Goal: Task Accomplishment & Management: Complete application form

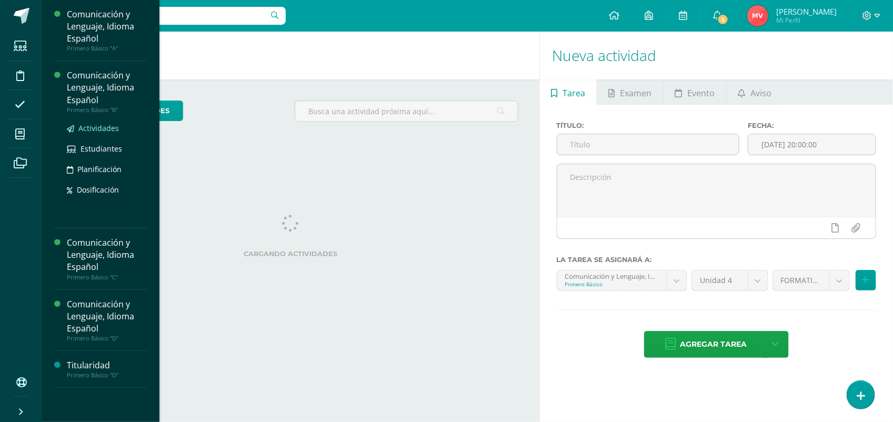
click at [93, 124] on span "Actividades" at bounding box center [98, 128] width 41 height 10
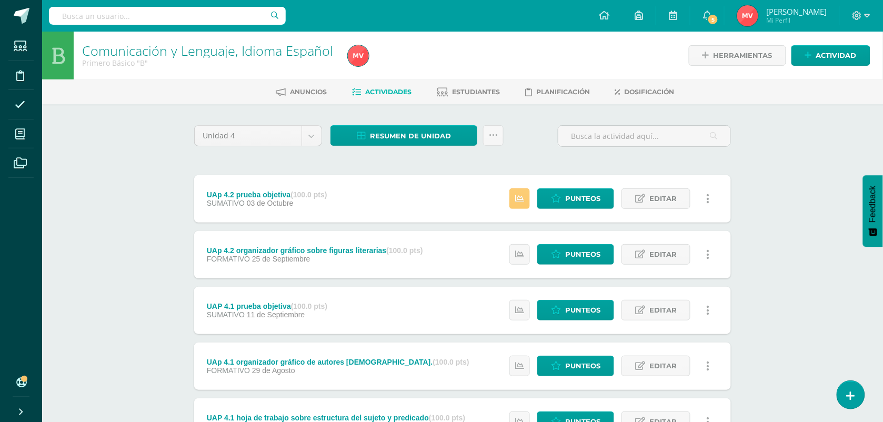
scroll to position [66, 0]
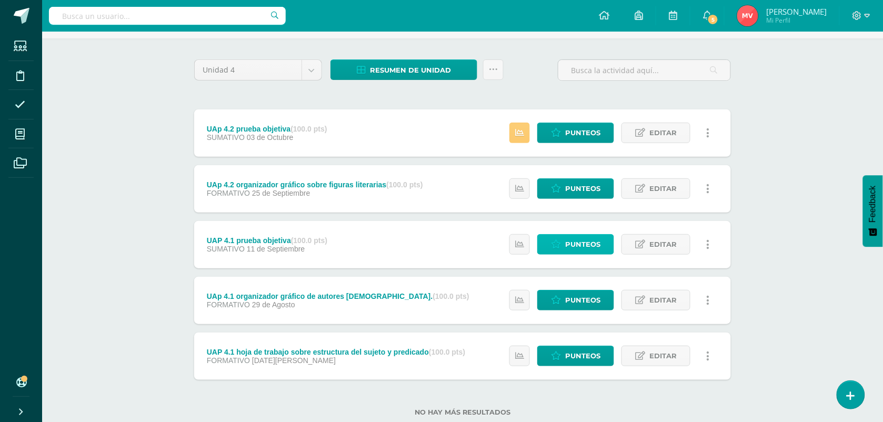
click at [572, 241] on span "Punteos" at bounding box center [582, 244] width 35 height 19
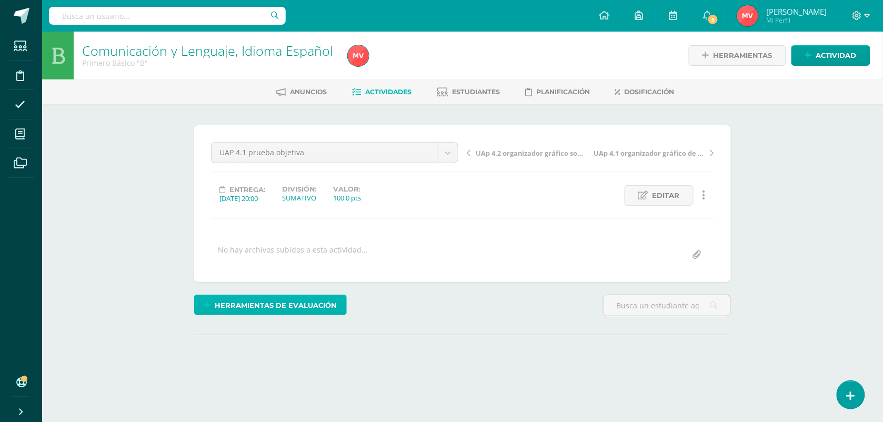
click at [287, 303] on span "Herramientas de evaluación" at bounding box center [276, 305] width 122 height 19
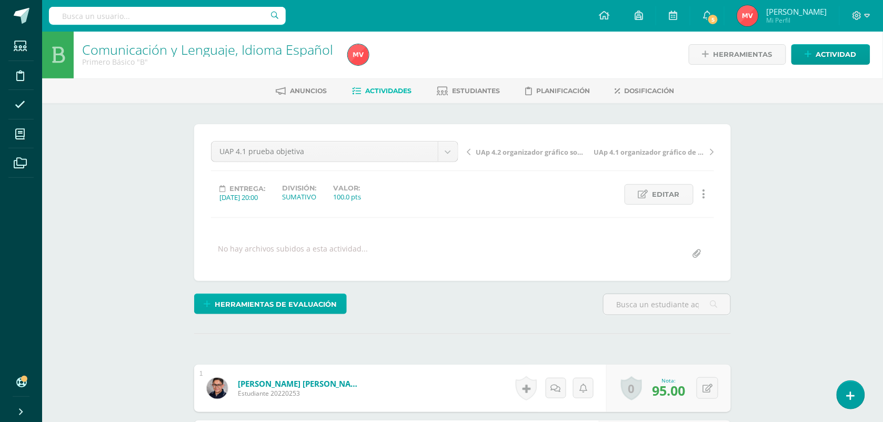
scroll to position [2, 0]
click at [311, 300] on span "Herramientas de evaluación" at bounding box center [276, 303] width 122 height 19
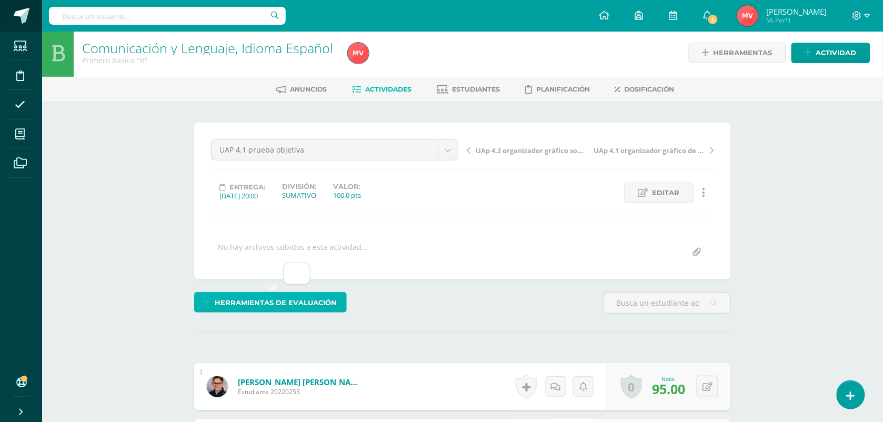
scroll to position [3, 0]
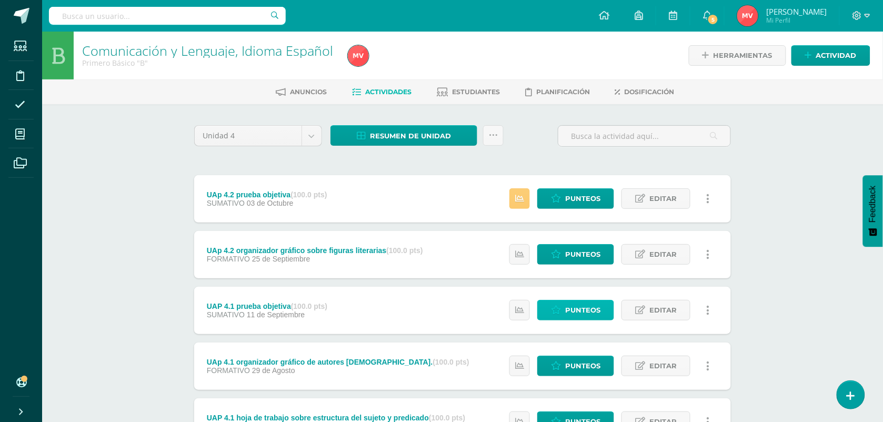
click at [574, 307] on span "Punteos" at bounding box center [582, 309] width 35 height 19
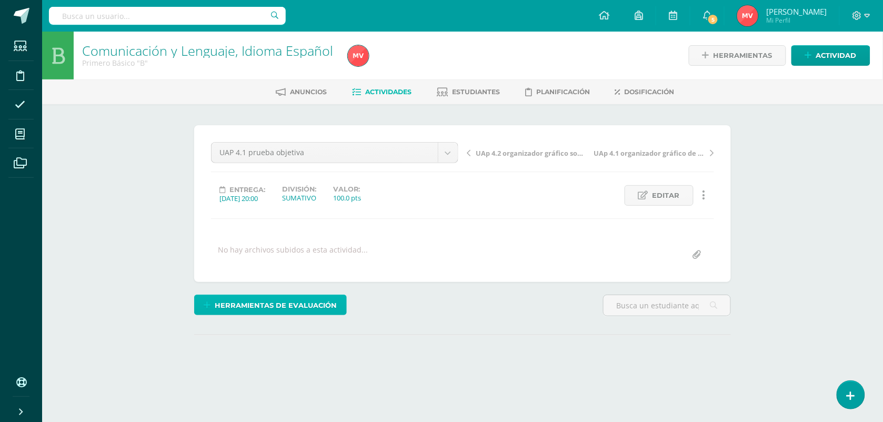
click at [261, 303] on span "Herramientas de evaluación" at bounding box center [276, 305] width 122 height 19
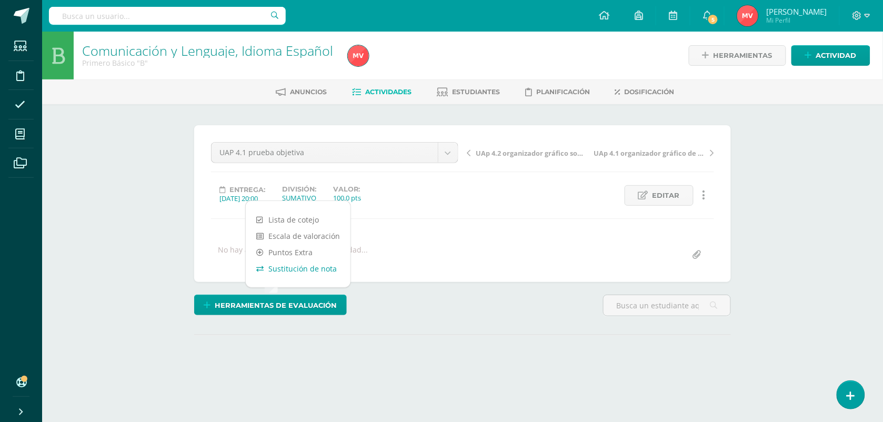
click at [283, 267] on link "Sustitución de nota" at bounding box center [298, 268] width 105 height 16
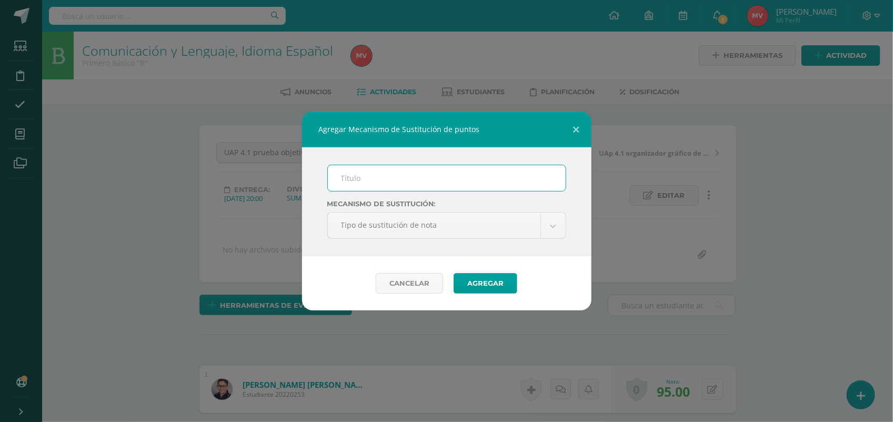
click at [350, 179] on input "text" at bounding box center [447, 178] width 238 height 26
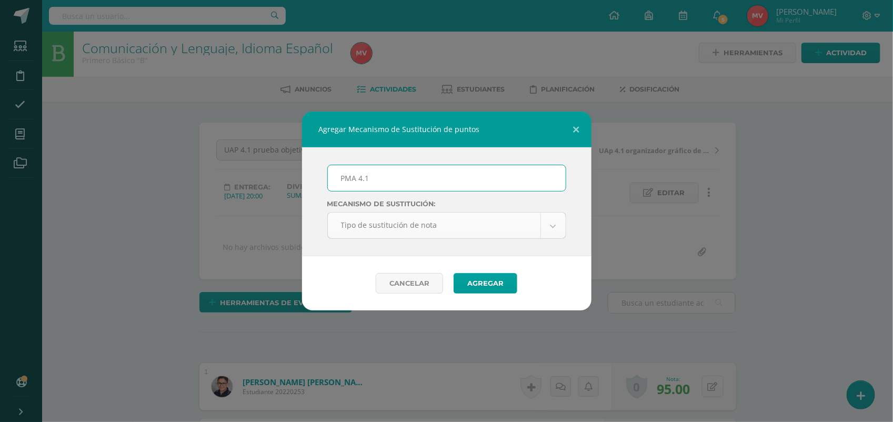
type input "PMA 4.1"
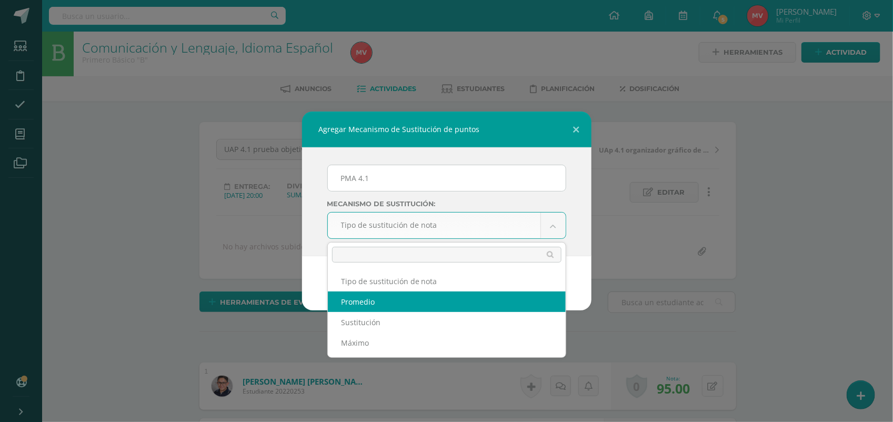
select select "average"
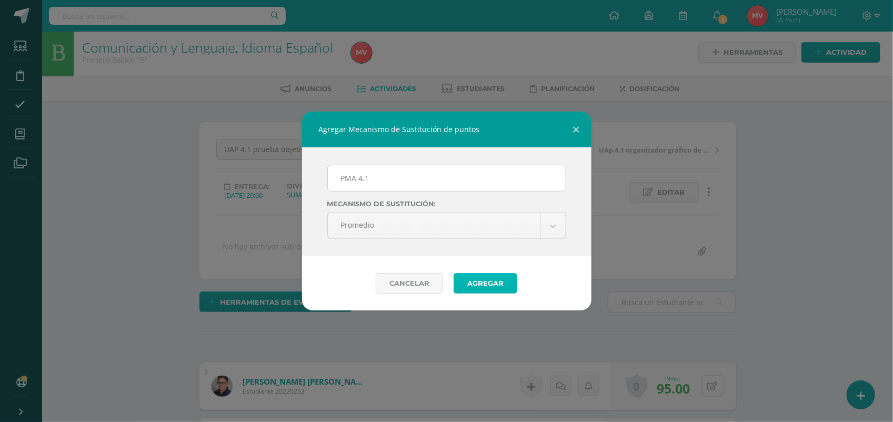
click at [481, 279] on button "Agregar" at bounding box center [486, 283] width 64 height 21
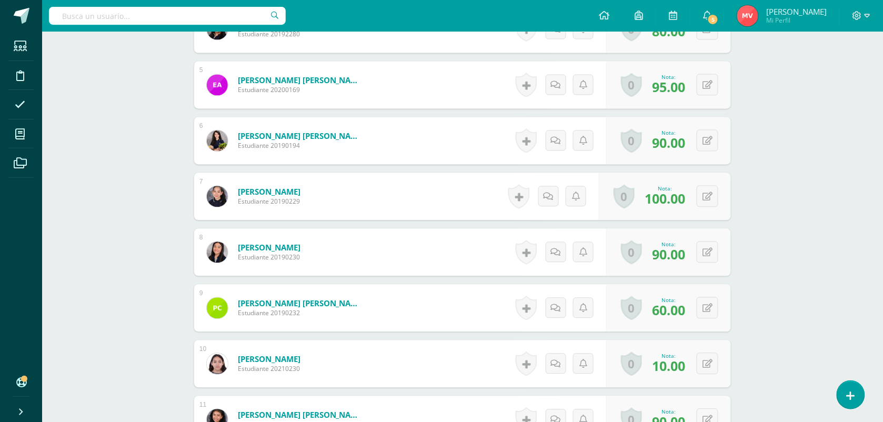
scroll to position [593, 0]
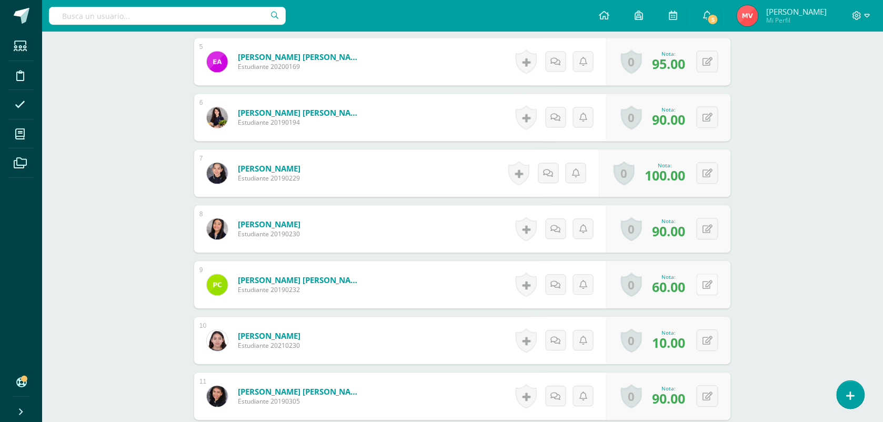
click at [707, 283] on button at bounding box center [708, 285] width 22 height 22
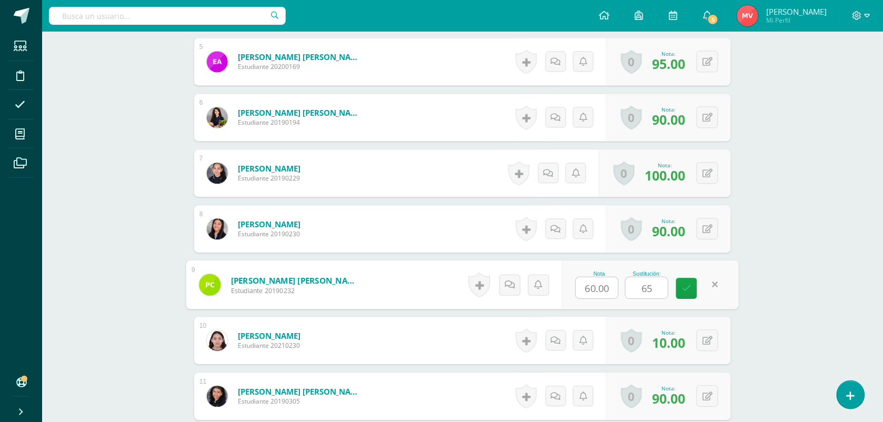
type input "65"
click at [414, 276] on form "Cardona González, Paula Samantha Estudiante 20190232 Nota 60.00 Sustitución: 65" at bounding box center [462, 284] width 537 height 47
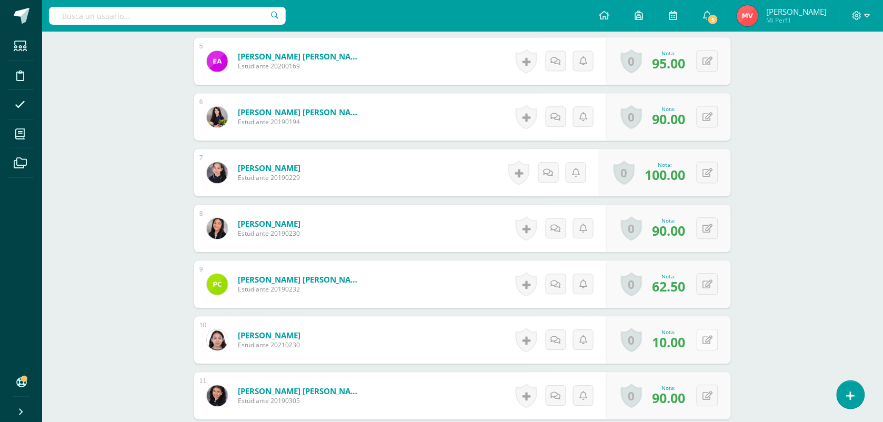
scroll to position [595, 0]
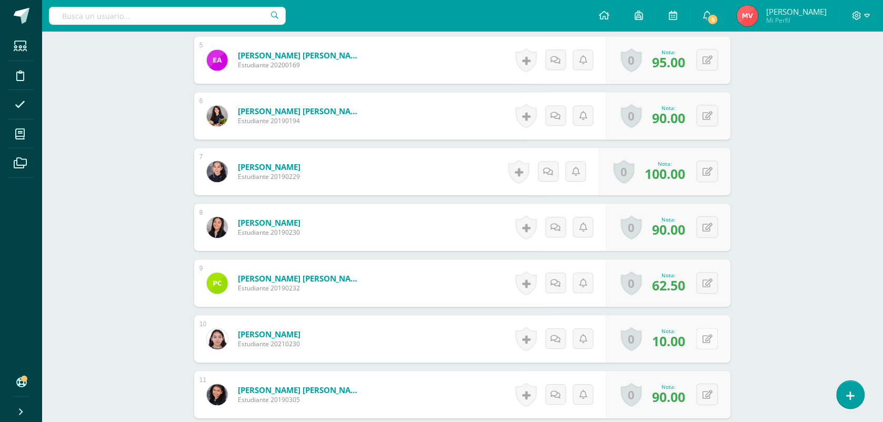
click at [712, 338] on button at bounding box center [708, 339] width 22 height 22
type input "30"
click at [433, 343] on form "Cifuentes Lorente, Valentina Estudiante 20210230 Nota 10.00 Sustitución: 30" at bounding box center [462, 339] width 553 height 49
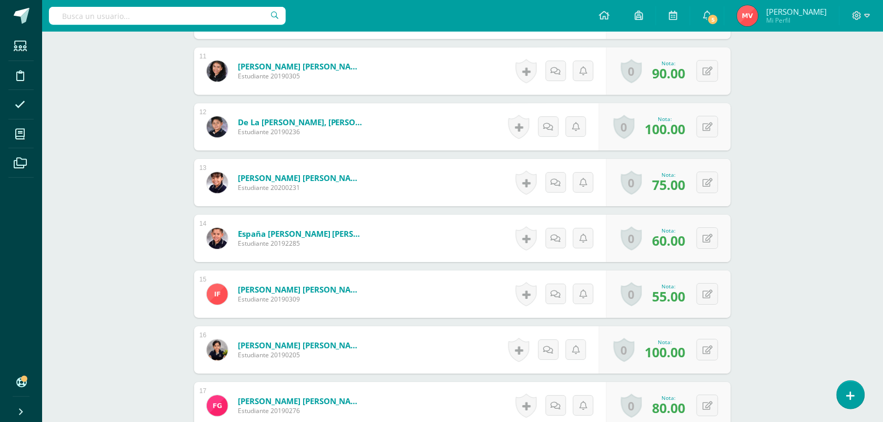
scroll to position [923, 0]
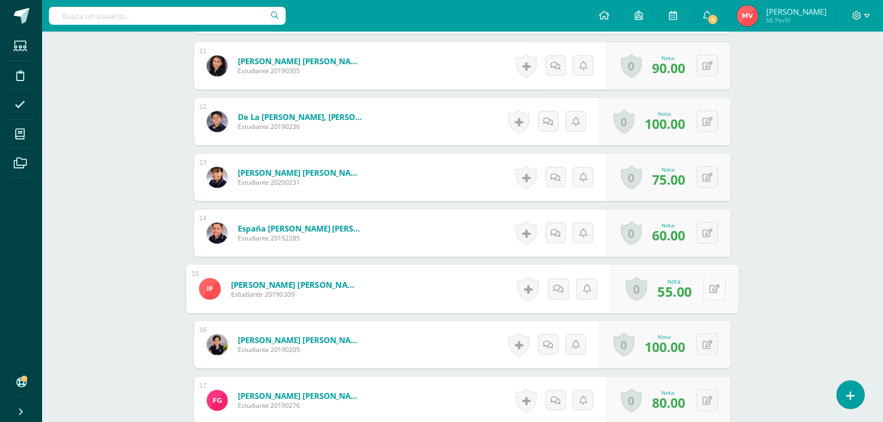
click at [708, 287] on button at bounding box center [714, 289] width 22 height 22
type input "70"
click at [415, 284] on form "Ferro Corado, Ines del Carmen Estudiante 20190309 Nota 55.00 Sustitución: 70" at bounding box center [462, 289] width 553 height 49
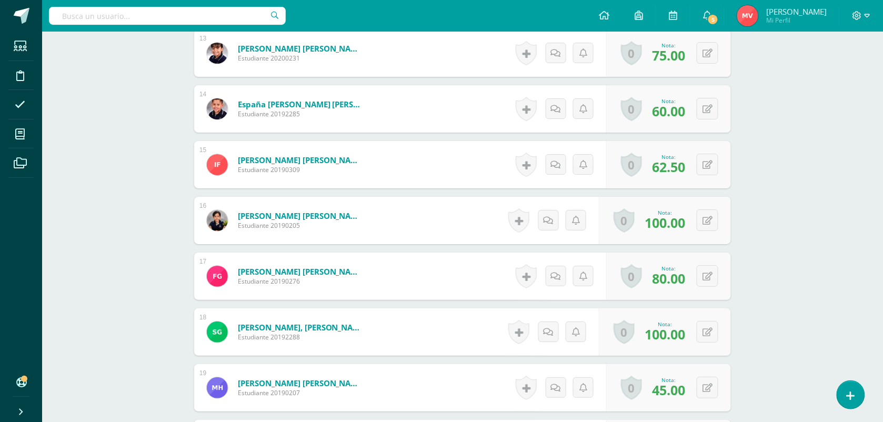
scroll to position [1055, 0]
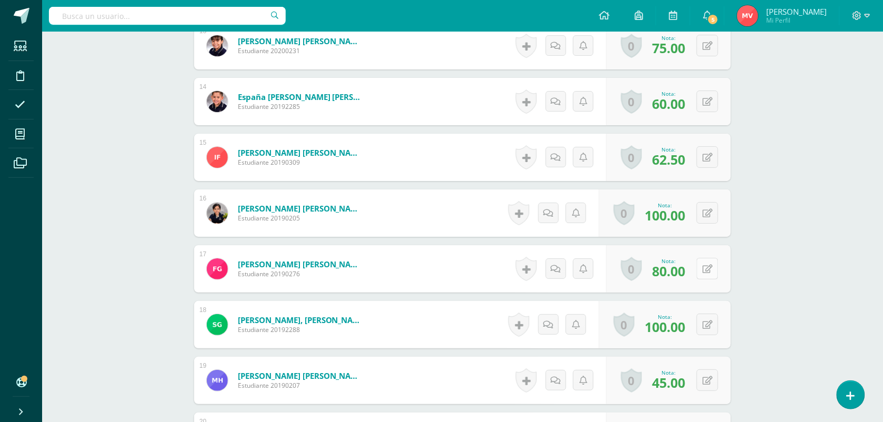
click at [706, 269] on button at bounding box center [708, 269] width 22 height 22
type input "95"
click at [404, 251] on form "Gómez Rueda, Fernando Javier Estudiante 20190276 Nota 80.00 Sustitución: 95" at bounding box center [462, 268] width 537 height 47
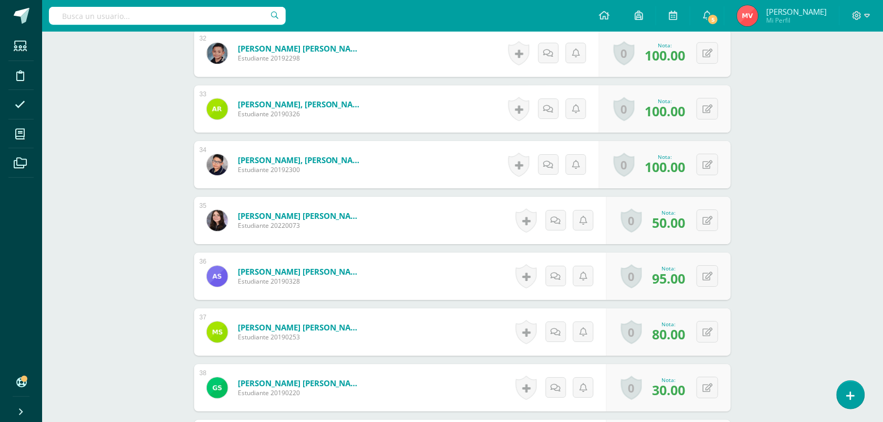
scroll to position [2173, 0]
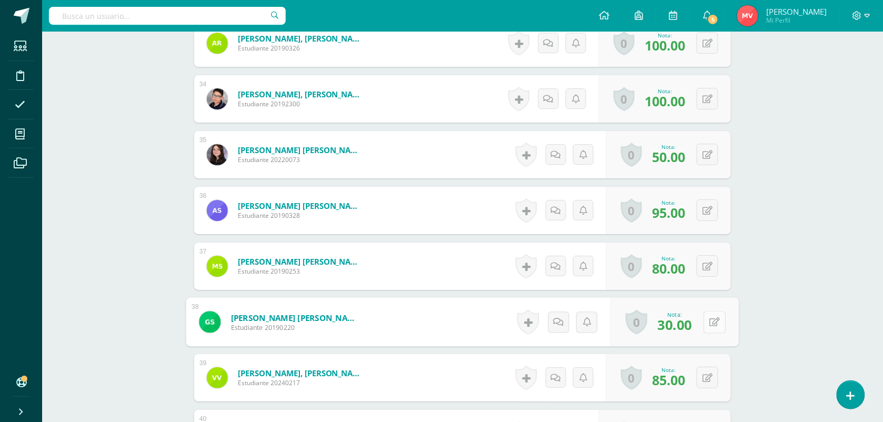
click at [704, 319] on button at bounding box center [714, 322] width 22 height 22
type input "45"
click at [422, 325] on form "Santizo Hernández, Gustavo Adolfo Estudiante 20190220 Nota 30.00 Sustitución: 45" at bounding box center [462, 322] width 553 height 49
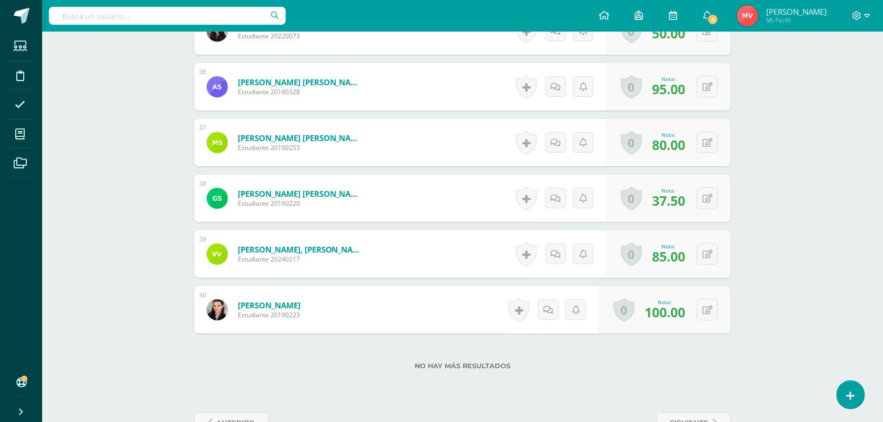
scroll to position [2304, 0]
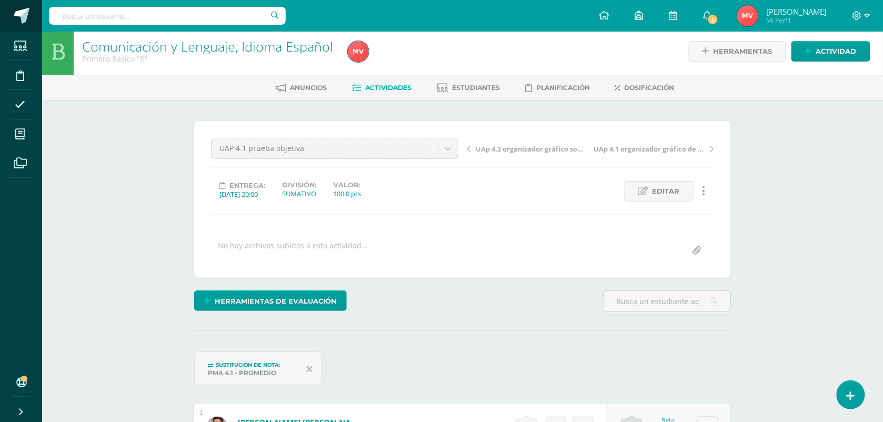
scroll to position [5, 0]
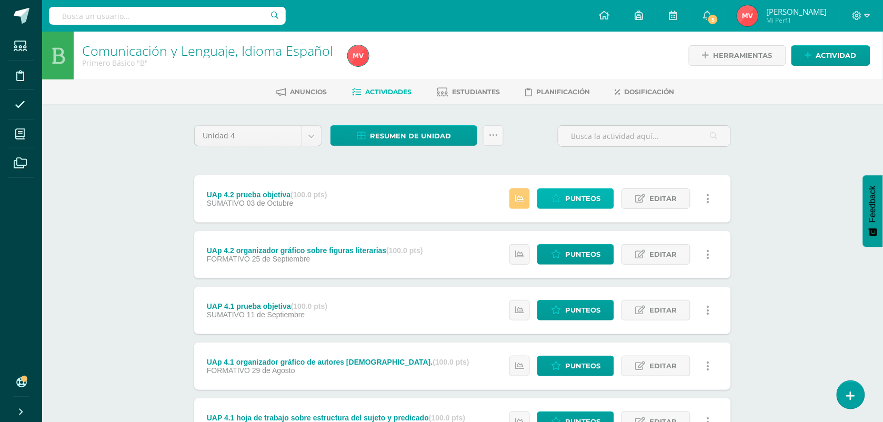
click at [578, 194] on span "Punteos" at bounding box center [582, 198] width 35 height 19
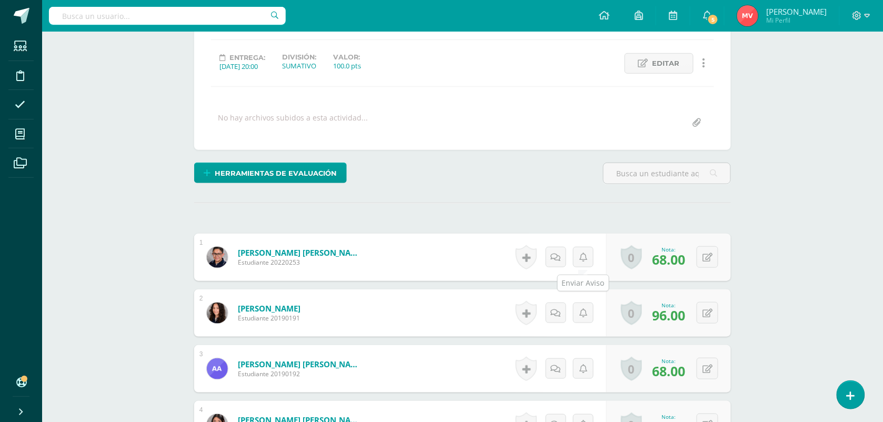
scroll to position [130, 0]
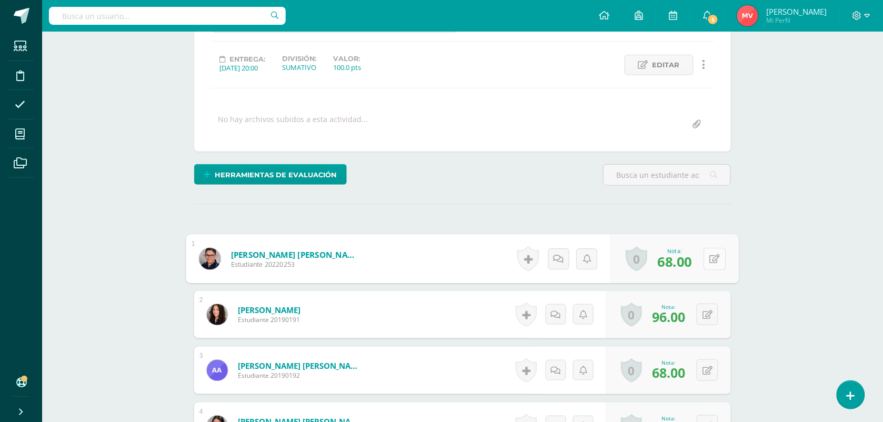
click at [711, 259] on icon at bounding box center [715, 258] width 11 height 9
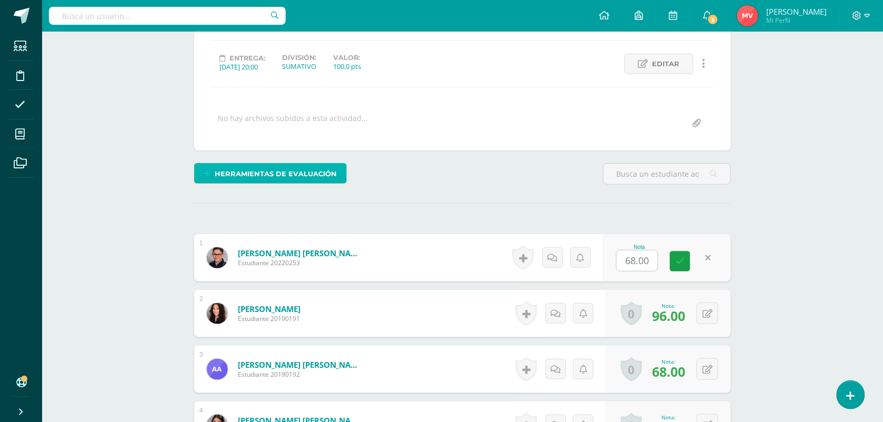
click at [259, 175] on span "Herramientas de evaluación" at bounding box center [276, 173] width 122 height 19
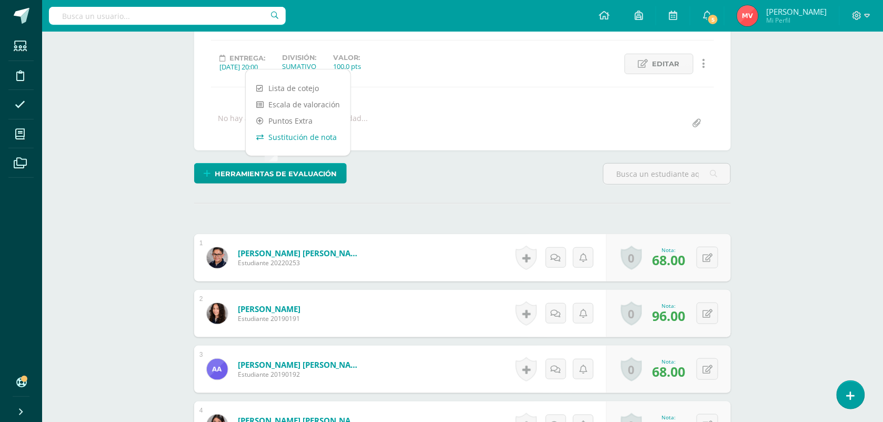
click at [279, 137] on link "Sustitución de nota" at bounding box center [298, 137] width 105 height 16
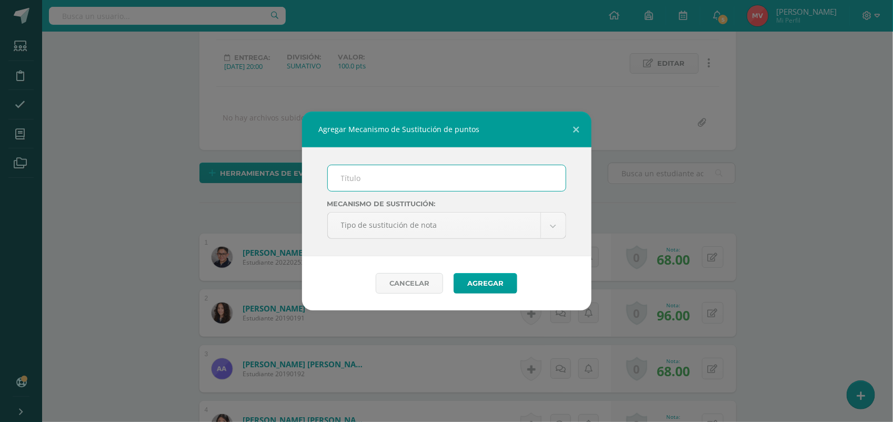
scroll to position [133, 0]
type input "PMA 4.2"
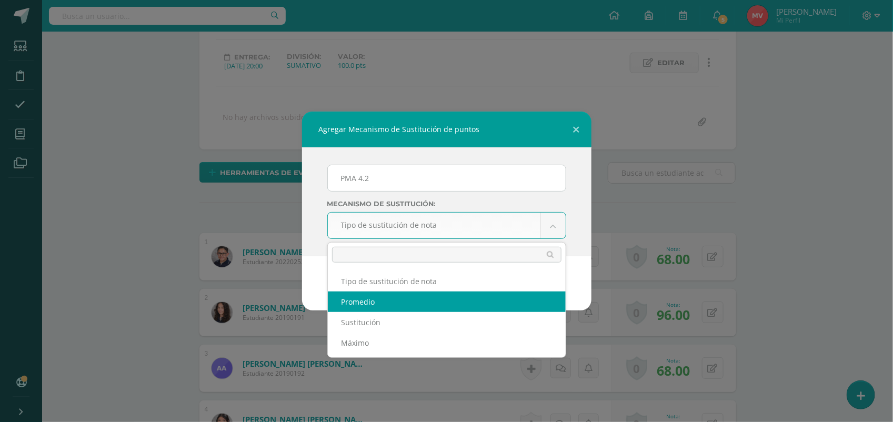
select select "average"
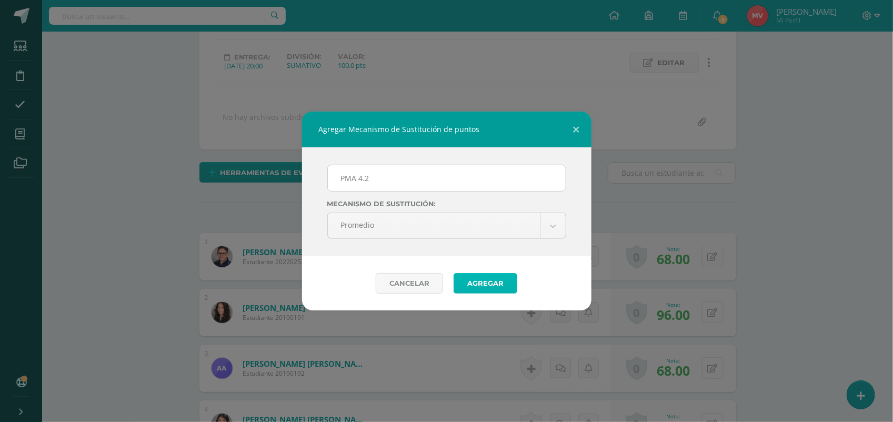
click at [477, 280] on button "Agregar" at bounding box center [486, 283] width 64 height 21
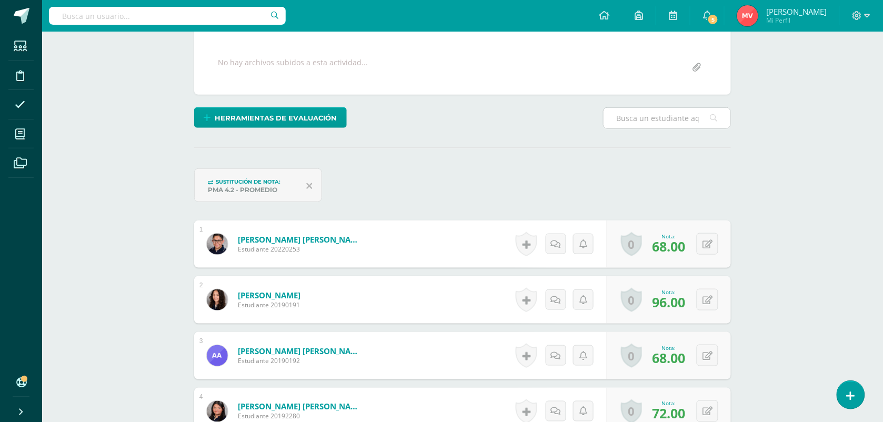
scroll to position [200, 0]
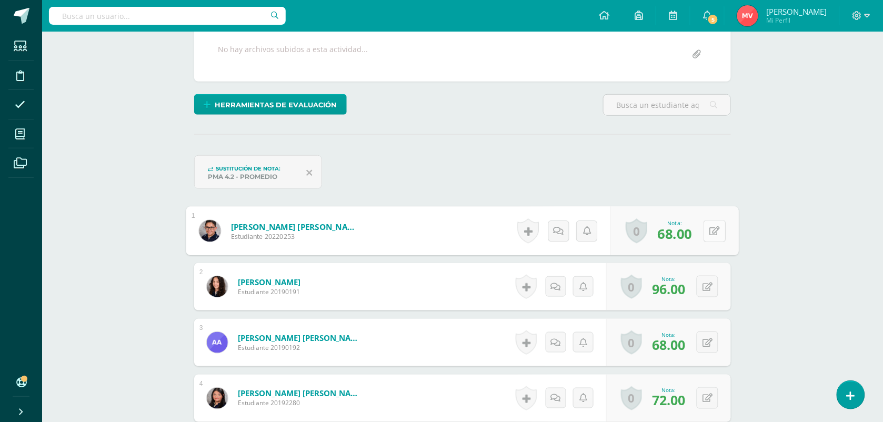
click at [698, 220] on div "0 [GEOGRAPHIC_DATA] Logros obtenidos Aún no hay logros agregados Nota: 68.00" at bounding box center [675, 231] width 128 height 49
click at [714, 235] on button at bounding box center [714, 231] width 22 height 22
type input "74"
click at [488, 287] on form "Alvizures Muñoz, Mariángel Estudiante 20190191 Nota 96.00 Sustitución:" at bounding box center [462, 286] width 537 height 47
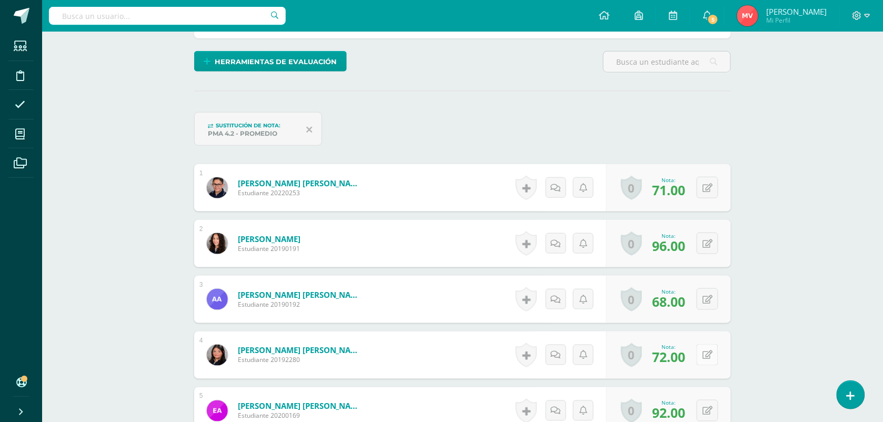
scroll to position [266, 0]
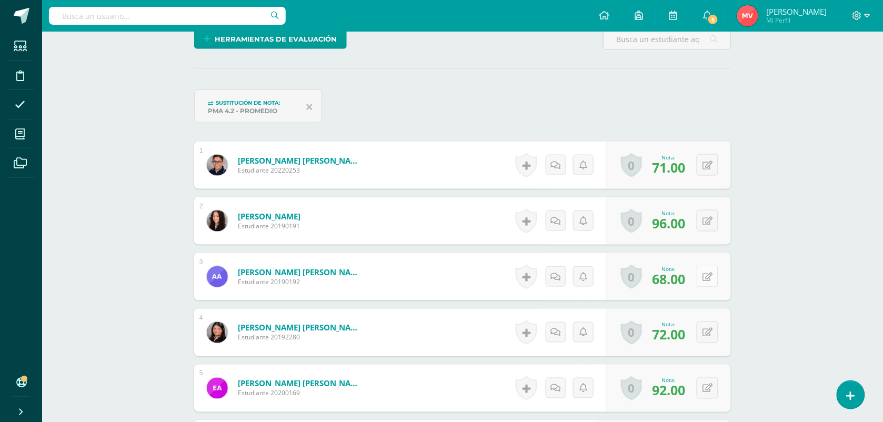
click at [708, 273] on button at bounding box center [708, 277] width 22 height 22
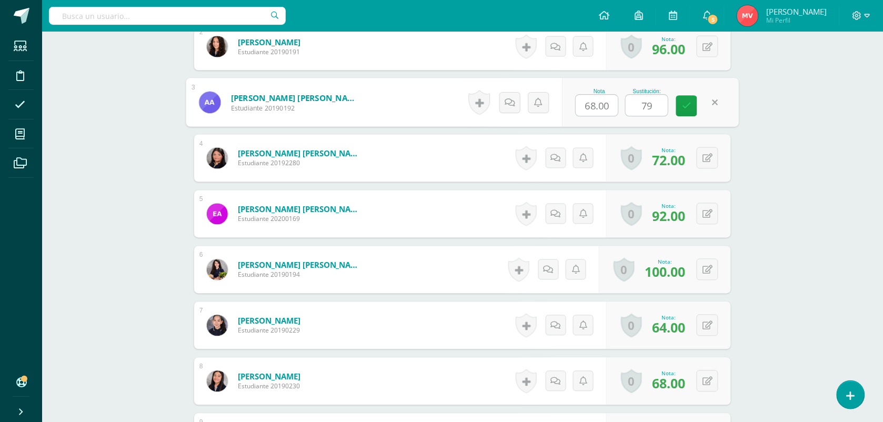
scroll to position [464, 0]
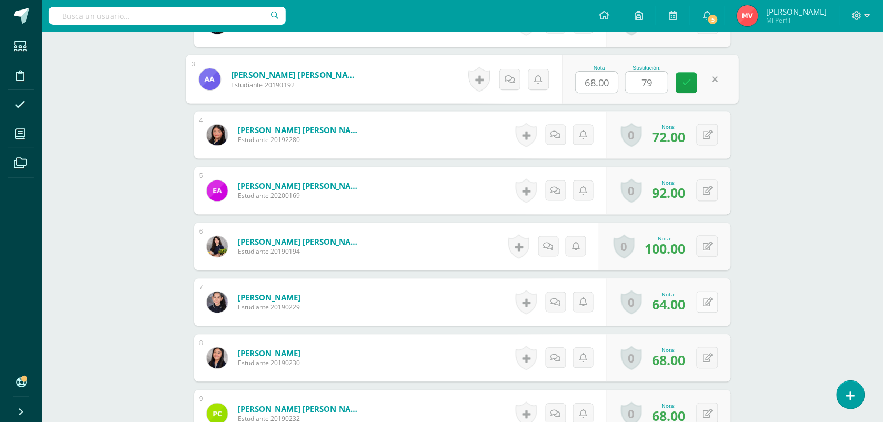
type input "79"
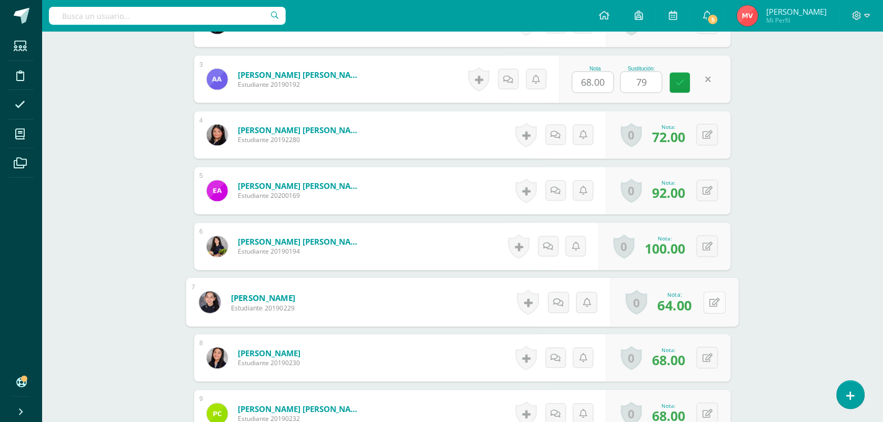
click at [707, 299] on button at bounding box center [714, 302] width 22 height 22
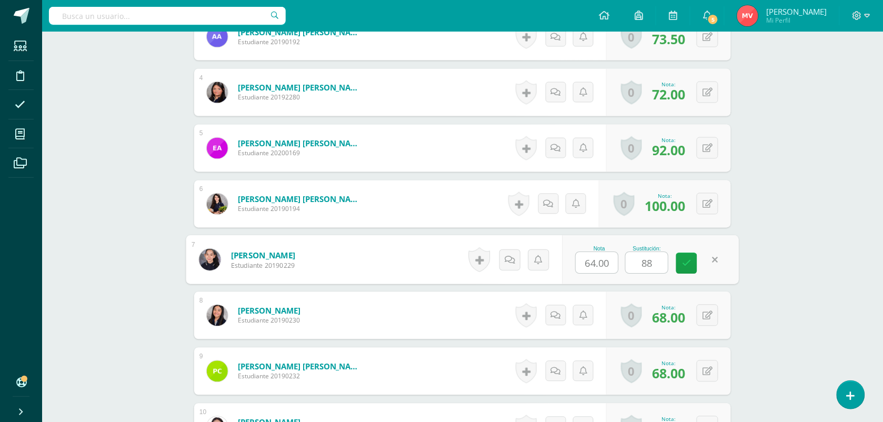
scroll to position [529, 0]
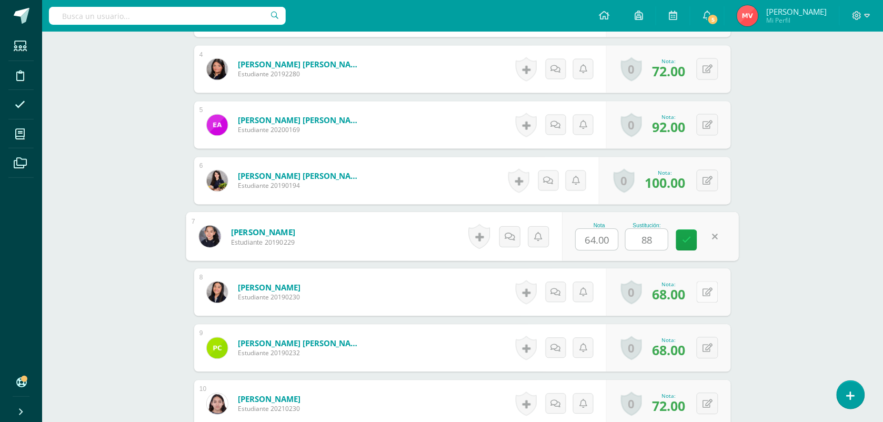
type input "88"
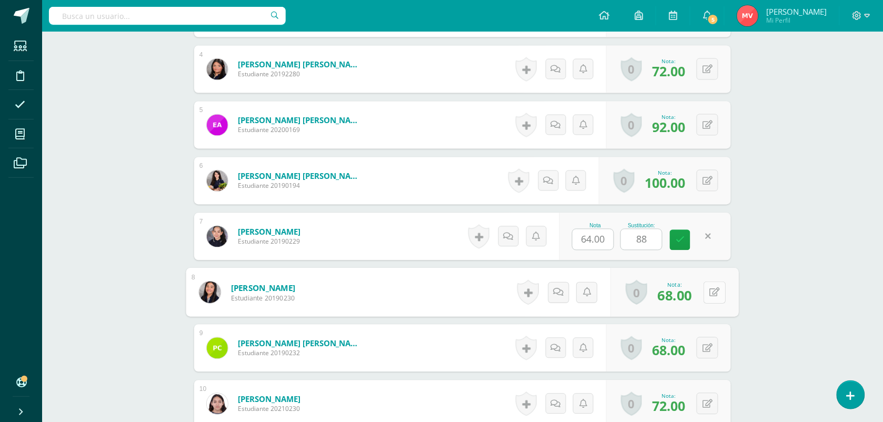
click at [709, 295] on button at bounding box center [714, 292] width 22 height 22
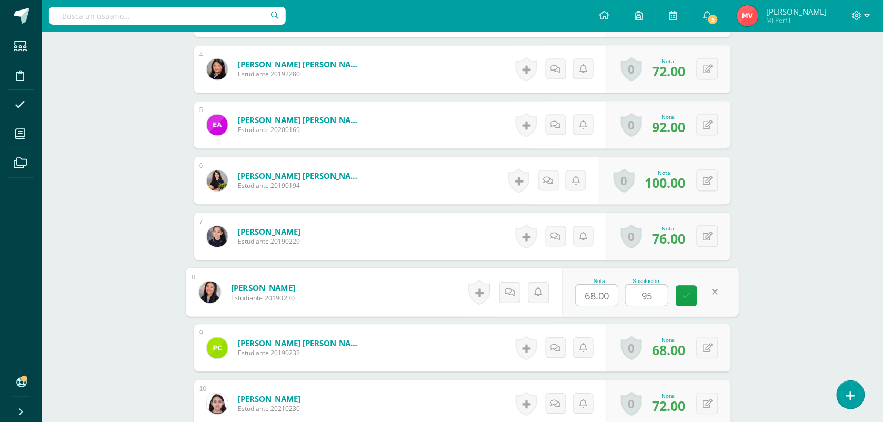
type input "95"
click at [419, 294] on form "Calanch Zacarías, Fátima Jazmín Estudiante 20190230 Nota 68.00 Sustitución: 95" at bounding box center [462, 292] width 537 height 47
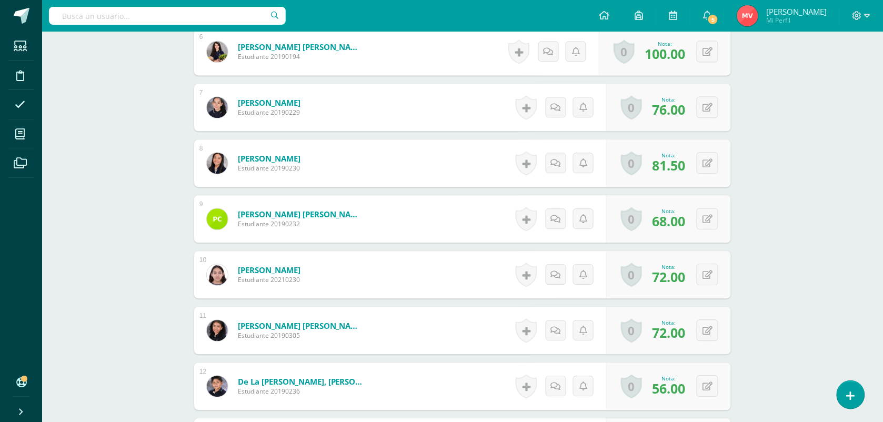
scroll to position [661, 0]
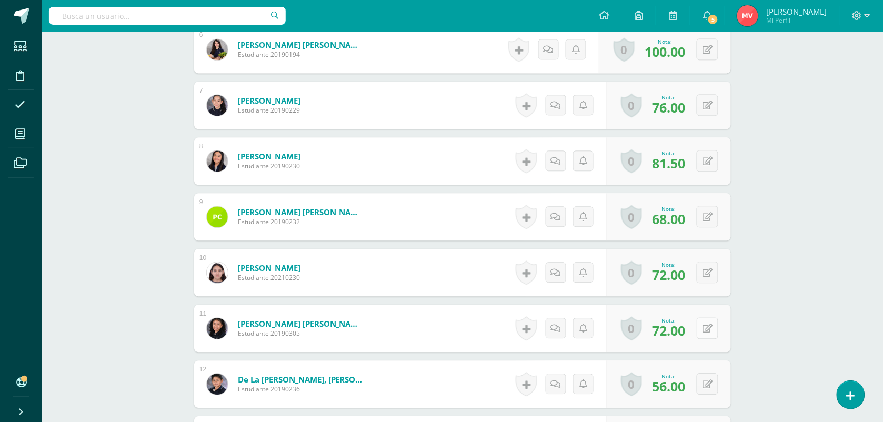
click at [708, 325] on button at bounding box center [708, 328] width 22 height 22
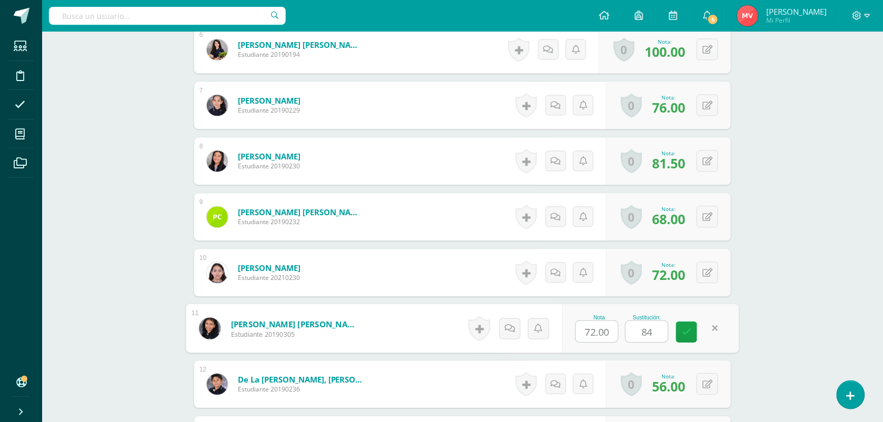
type input "84"
click at [432, 320] on form "Cruz García, Valeria María Estudiante 20190305 Nota 72.00 Sustitución: 84" at bounding box center [462, 328] width 553 height 49
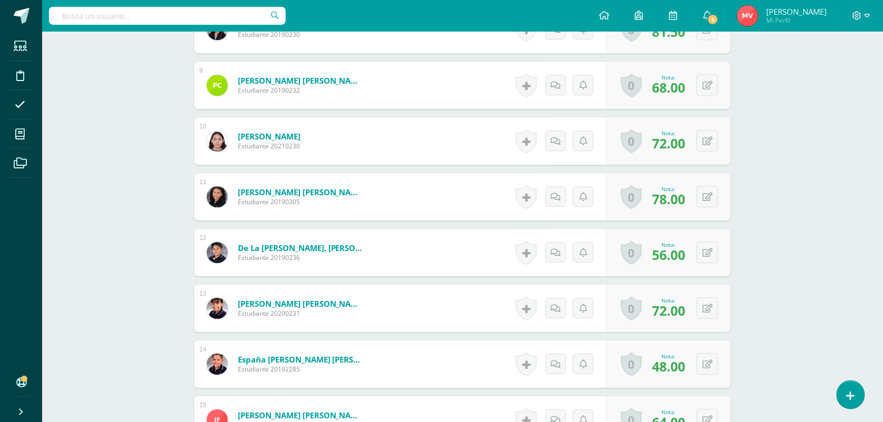
scroll to position [858, 0]
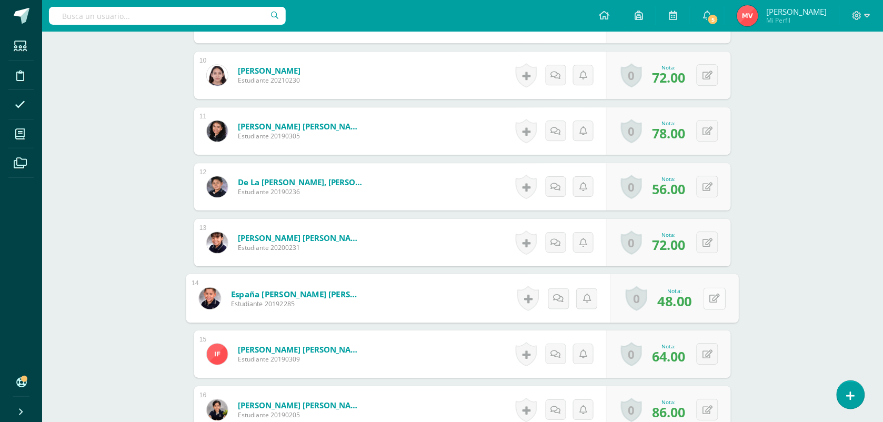
click at [705, 300] on button at bounding box center [714, 298] width 22 height 22
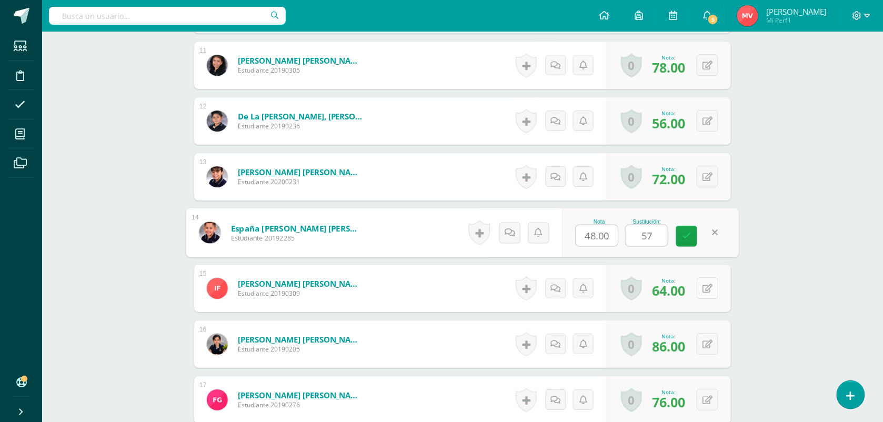
type input "57"
click at [708, 287] on icon at bounding box center [707, 288] width 10 height 9
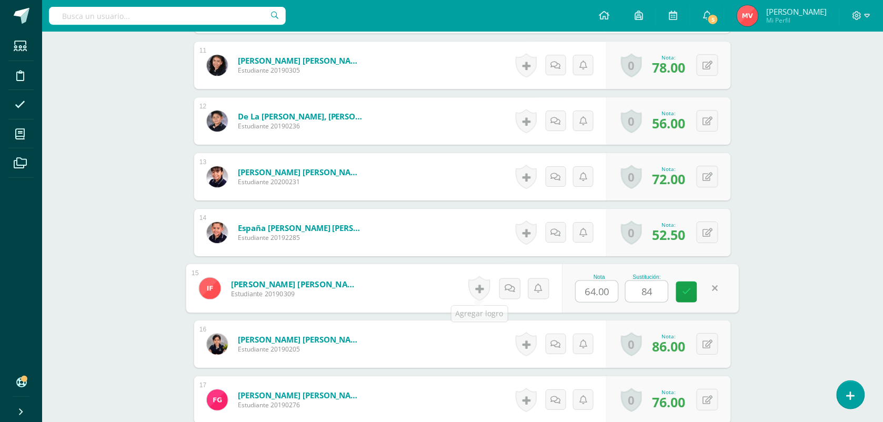
type input "84"
click at [425, 287] on form "Ferro Corado, Ines del Carmen Estudiante 20190309 Nota 64.00 Sustitución: 84" at bounding box center [462, 288] width 537 height 47
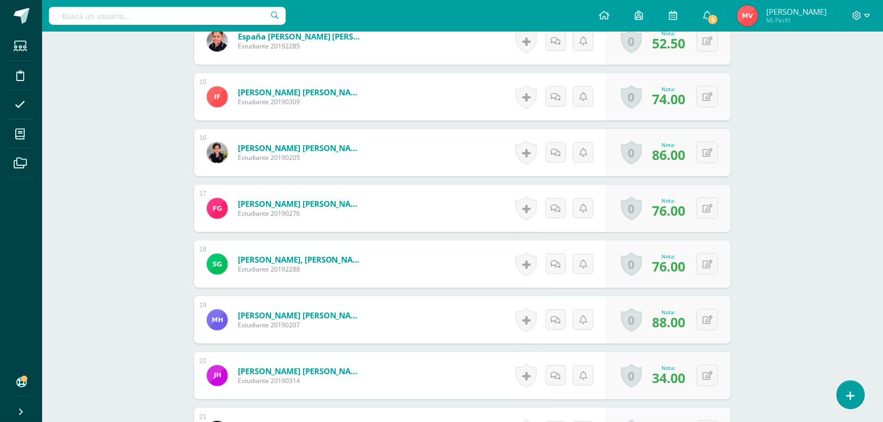
scroll to position [1121, 0]
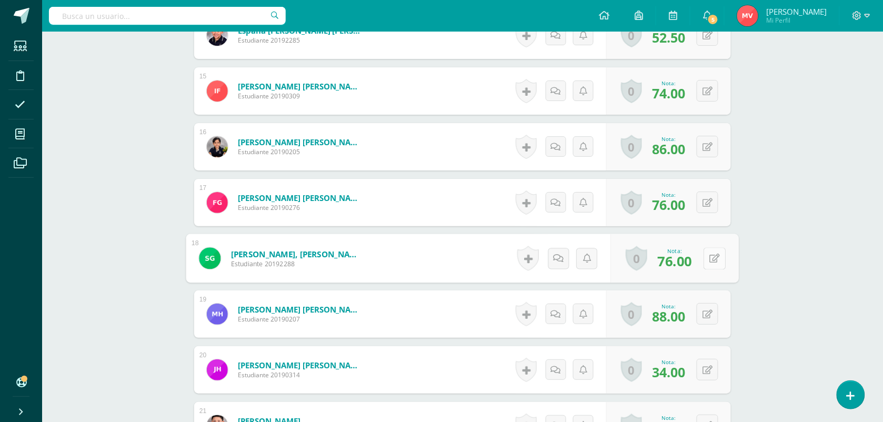
click at [713, 255] on button at bounding box center [714, 258] width 22 height 22
type input "78"
click at [383, 255] on form "González López, Santiago Alexander Estudiante 20192288 Nota 76.00 Sustitución: …" at bounding box center [462, 258] width 537 height 47
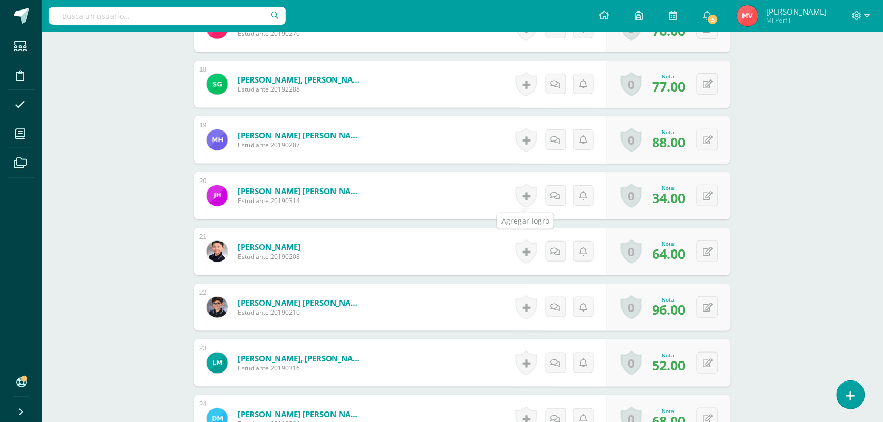
scroll to position [1319, 0]
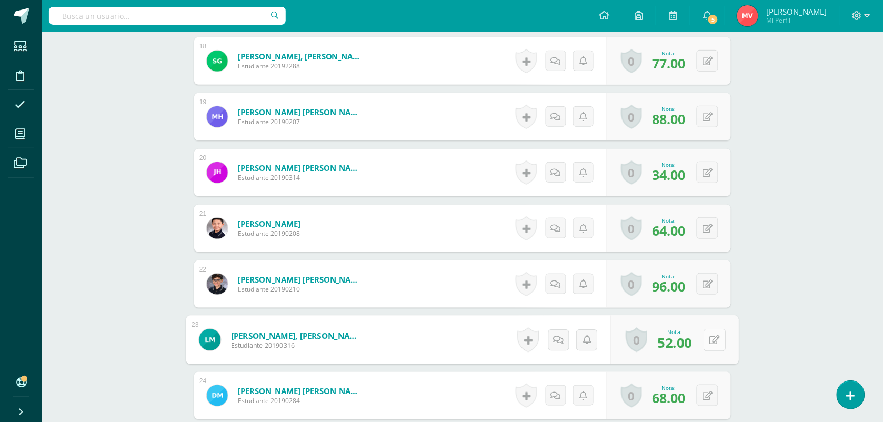
click at [708, 341] on button at bounding box center [714, 340] width 22 height 22
type input "54"
click at [413, 337] on form "Marroquín Del Pinal, Luis Roberto Estudiante 20190316 Nota 52.00 Sustitución: 54" at bounding box center [462, 339] width 537 height 47
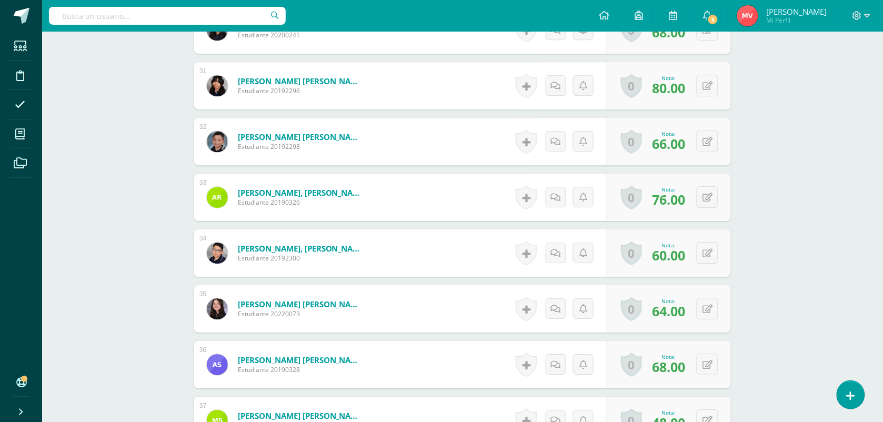
scroll to position [2042, 0]
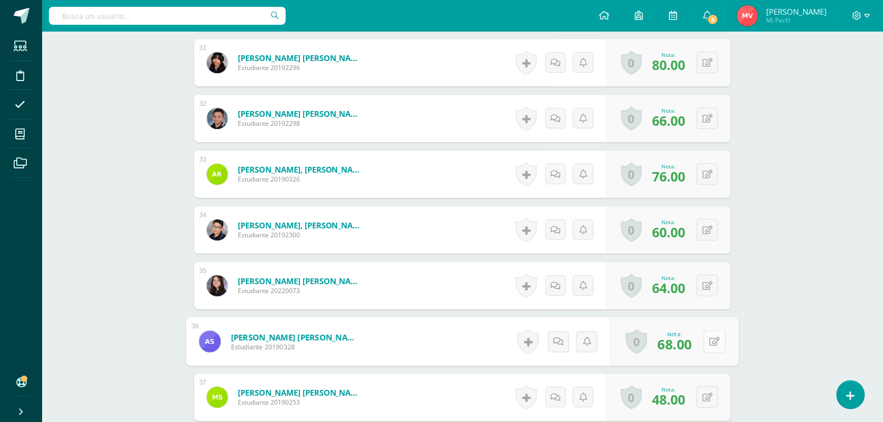
click at [710, 342] on icon at bounding box center [715, 341] width 11 height 9
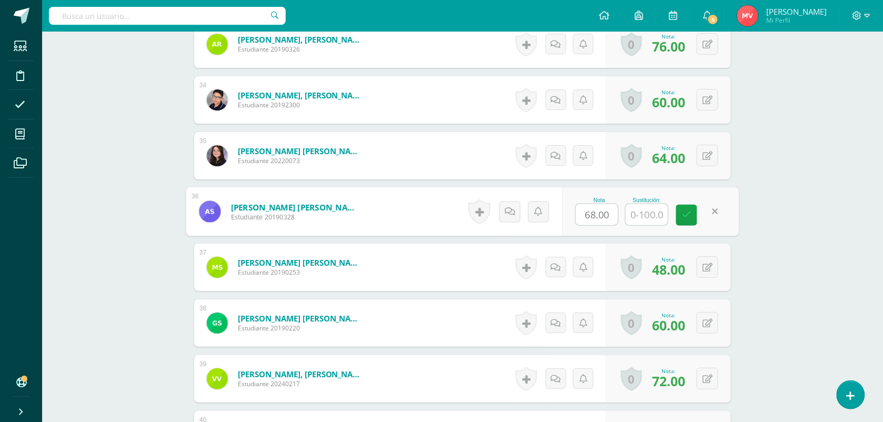
scroll to position [2173, 0]
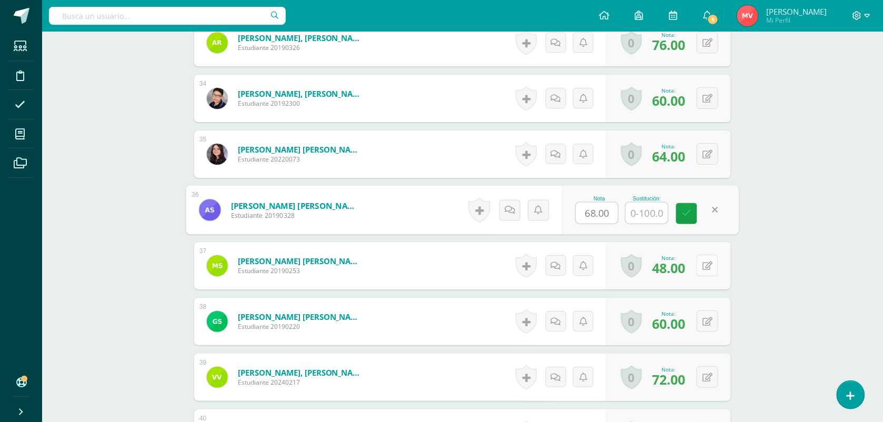
click at [711, 269] on icon at bounding box center [707, 265] width 10 height 9
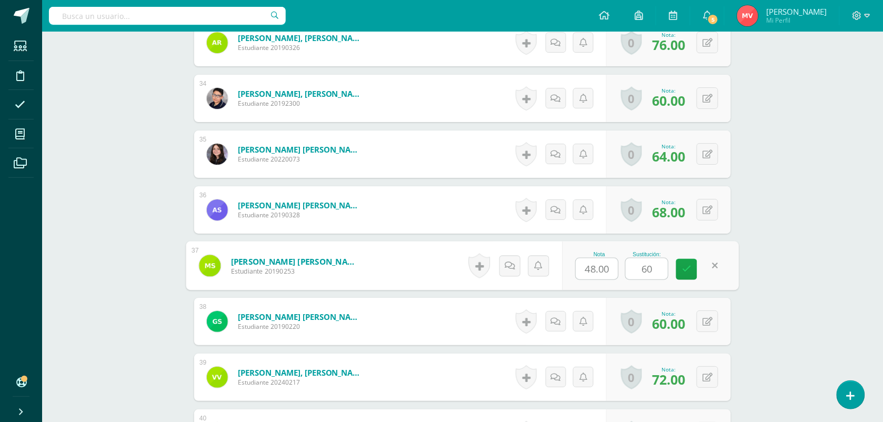
type input "60"
click at [408, 269] on form "Sandoval Acevedo, Mario Rafael Estudiante 20190253 Nota 48.00 Sustitución: 60" at bounding box center [462, 265] width 553 height 49
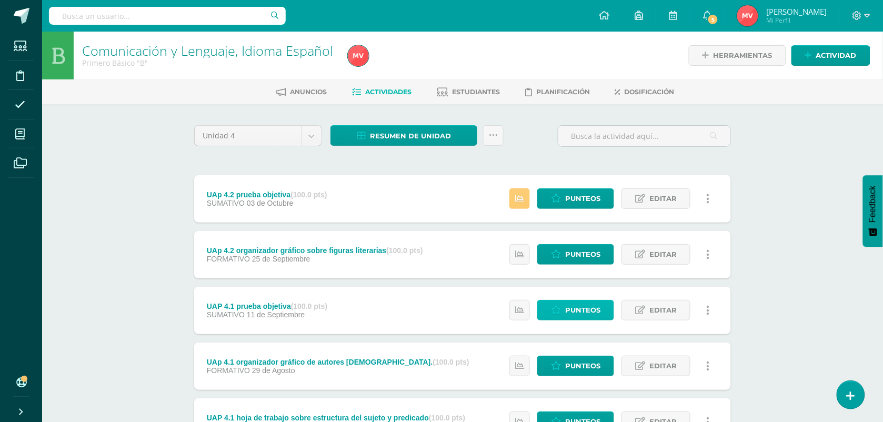
click at [579, 304] on span "Punteos" at bounding box center [582, 309] width 35 height 19
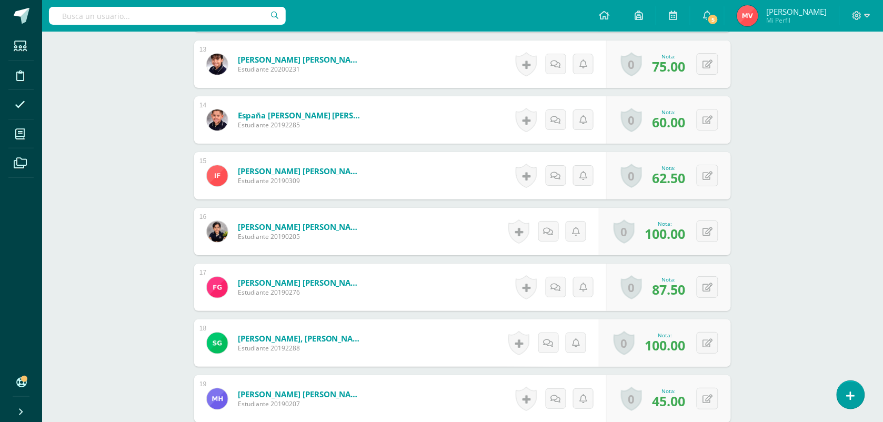
scroll to position [1168, 0]
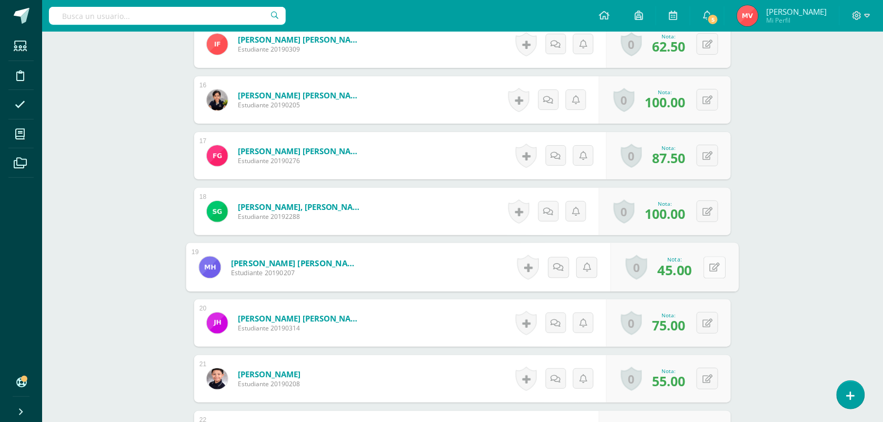
click at [705, 269] on button at bounding box center [714, 267] width 22 height 22
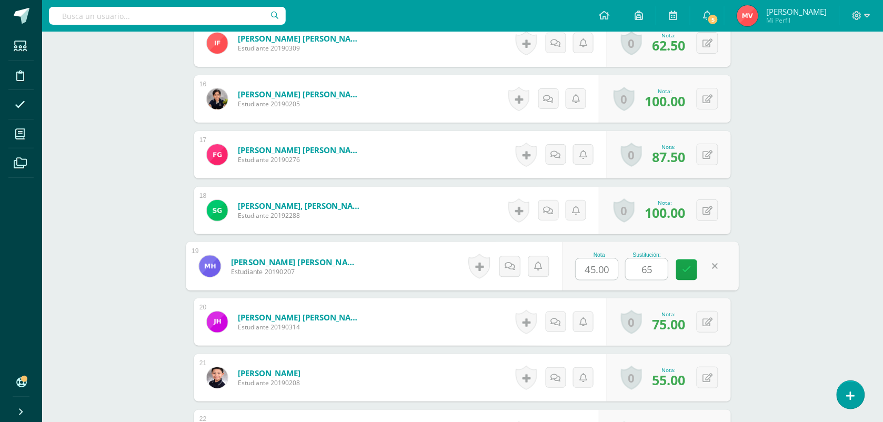
type input "65"
click at [406, 251] on form "[PERSON_NAME] [PERSON_NAME] Estudiante 20190207 Nota 45.00 Sustitución: 65" at bounding box center [462, 266] width 537 height 47
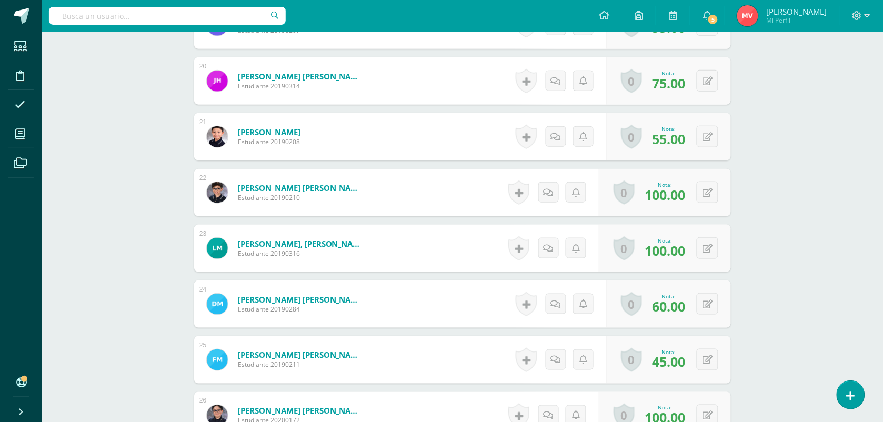
scroll to position [1433, 0]
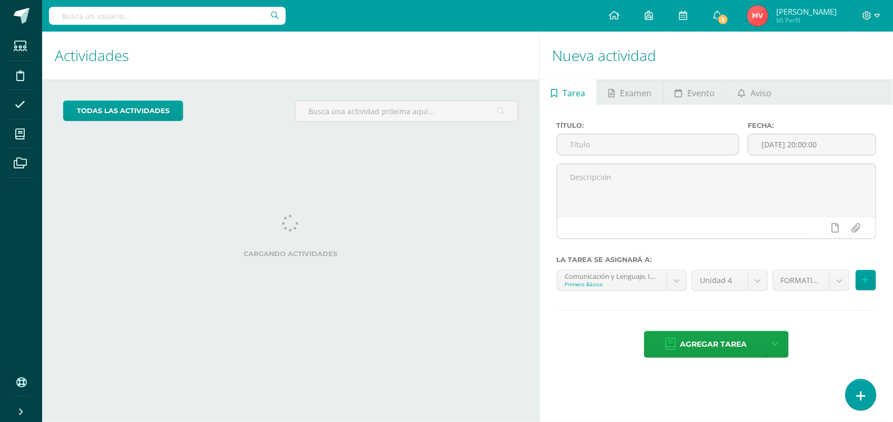
click at [861, 385] on link at bounding box center [861, 394] width 30 height 31
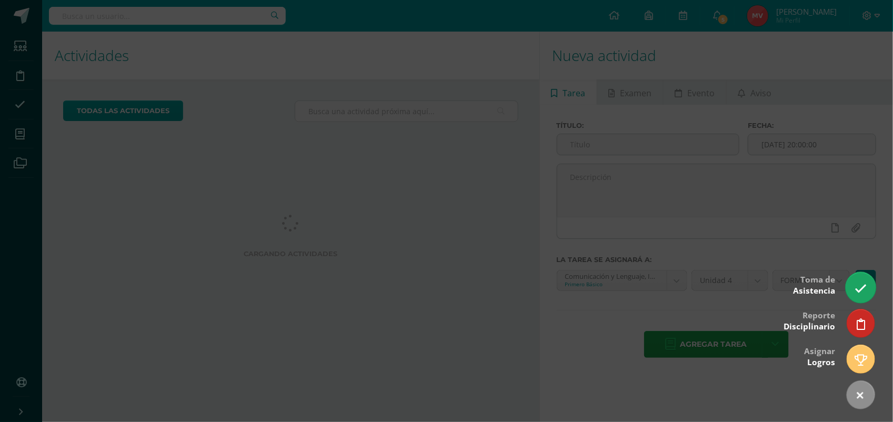
click at [859, 290] on icon at bounding box center [860, 289] width 12 height 12
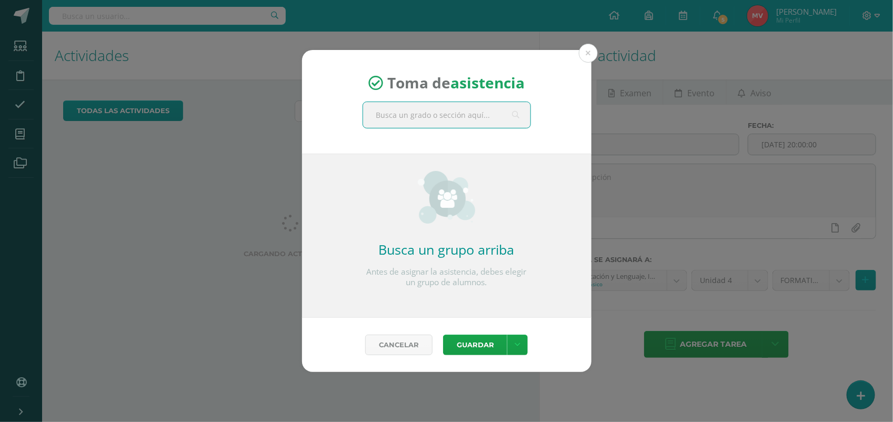
click at [390, 109] on input "text" at bounding box center [446, 115] width 167 height 26
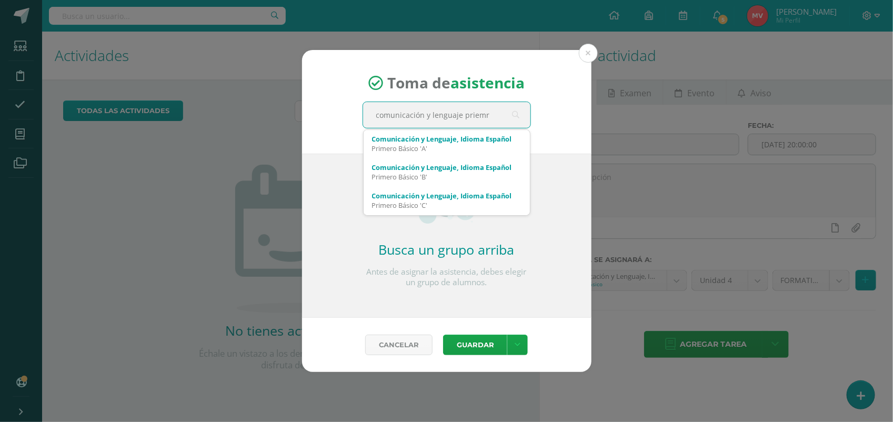
type input "comunicación y lenguaje priemro"
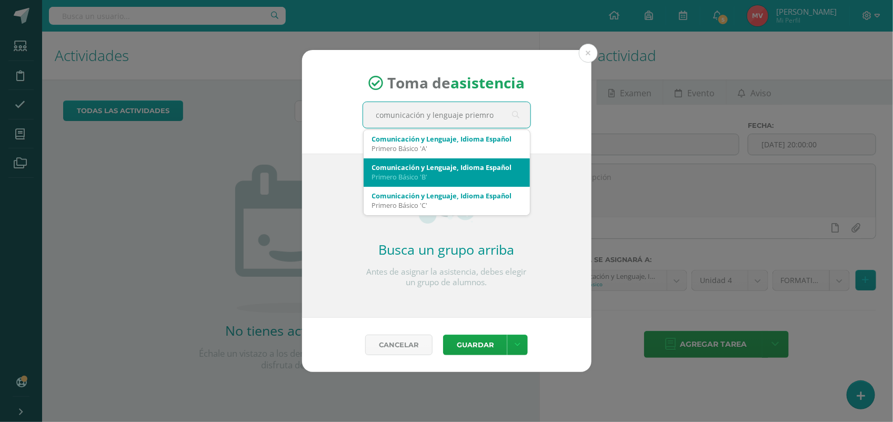
click at [374, 164] on div "Comunicación y Lenguaje, Idioma Español" at bounding box center [446, 167] width 149 height 9
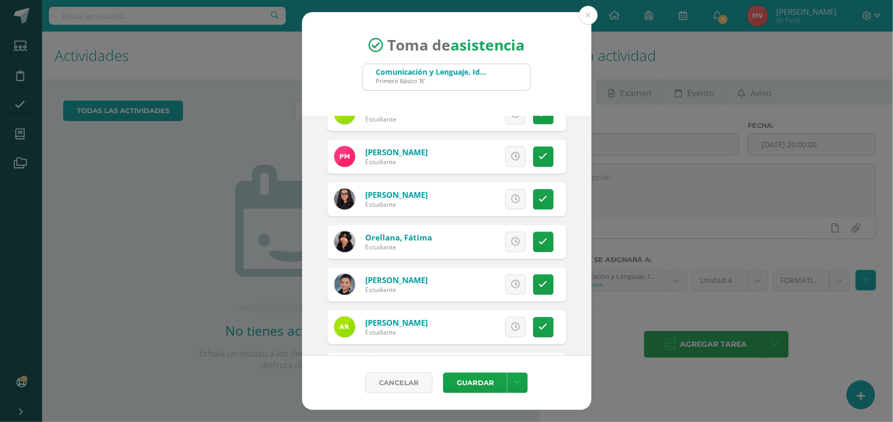
scroll to position [1192, 0]
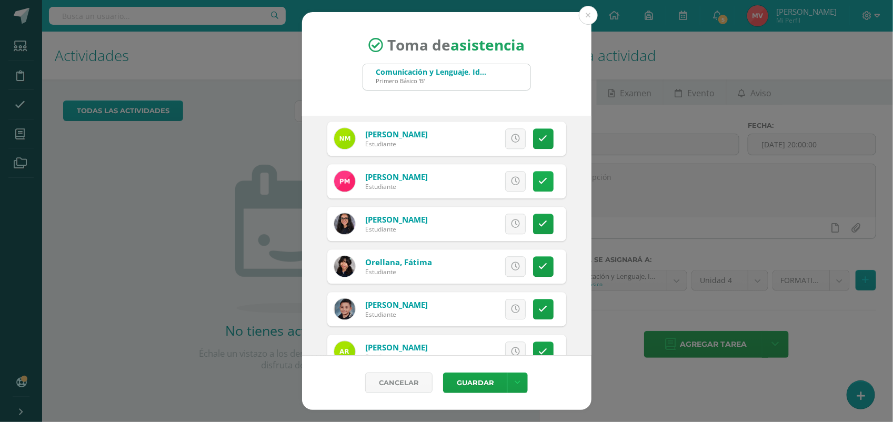
click at [533, 183] on link at bounding box center [543, 181] width 21 height 21
click at [461, 380] on button "Guardar" at bounding box center [475, 383] width 64 height 21
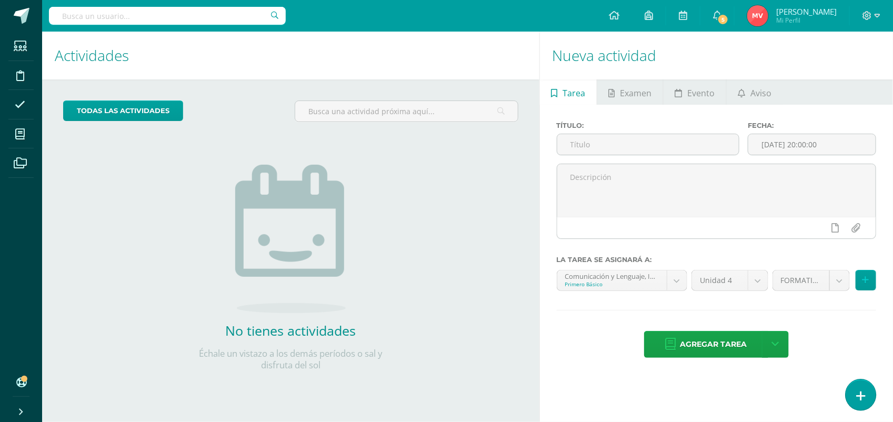
click at [859, 383] on link at bounding box center [861, 394] width 30 height 31
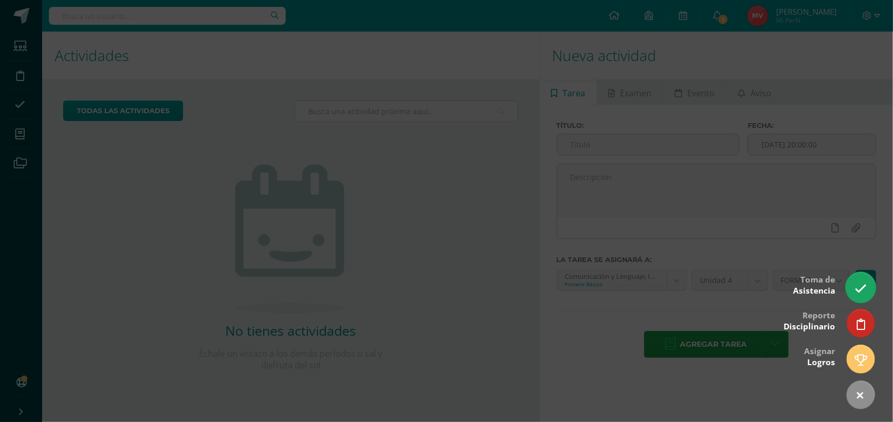
click at [857, 277] on link at bounding box center [861, 287] width 30 height 31
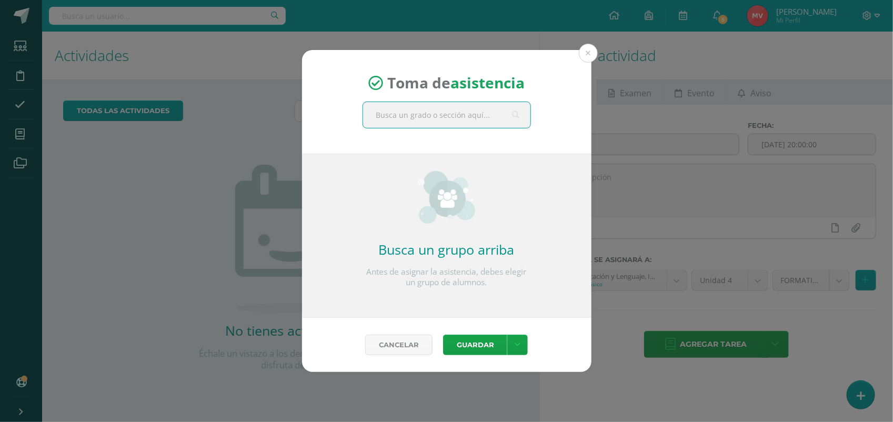
click at [383, 116] on input "text" at bounding box center [446, 115] width 167 height 26
type input "Comunicación y leguaje primero basic o"
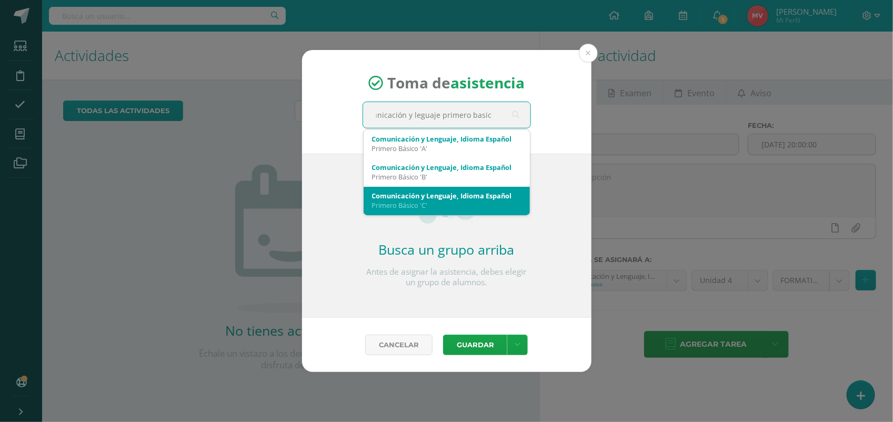
click at [406, 205] on div "Primero Básico 'C'" at bounding box center [446, 204] width 149 height 9
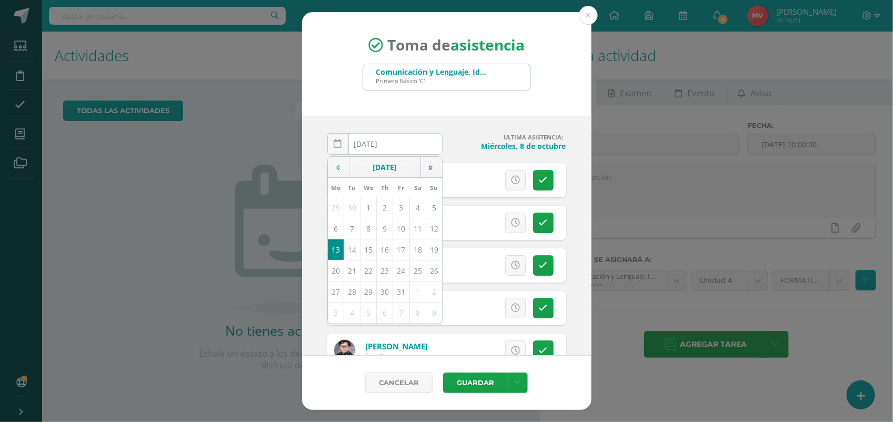
click at [556, 93] on div "Toma de asistencia Comunicación y Lenguaje, Idioma Español Primero Básico 'C' C…" at bounding box center [446, 64] width 289 height 104
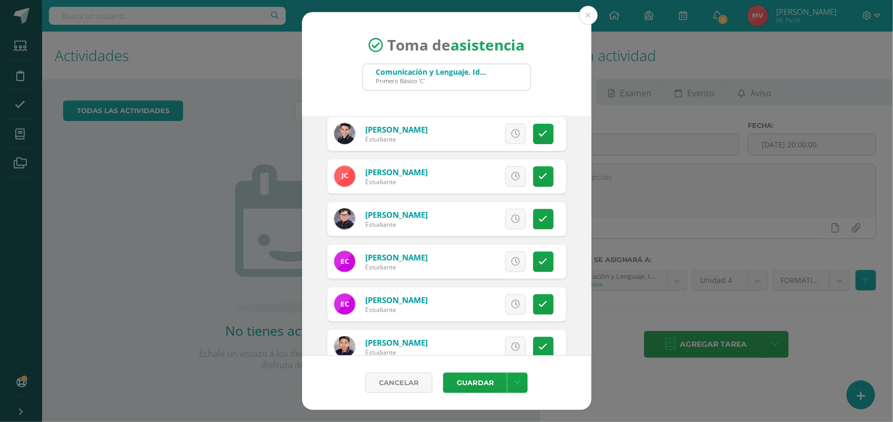
scroll to position [197, 0]
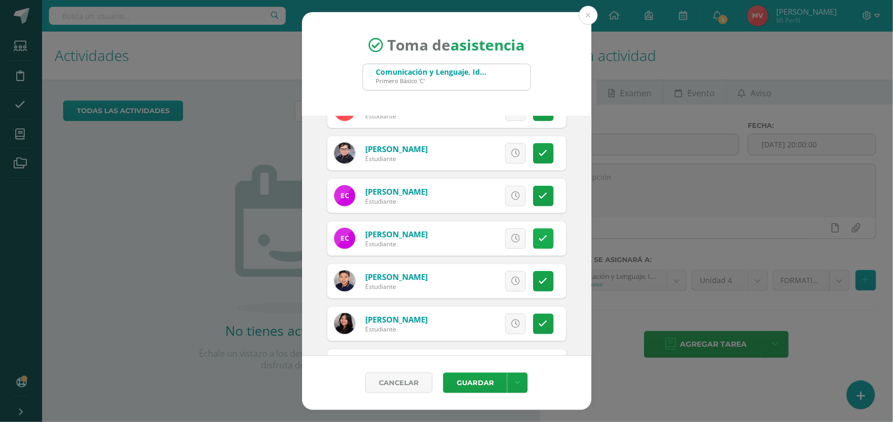
click at [538, 238] on link at bounding box center [543, 238] width 21 height 21
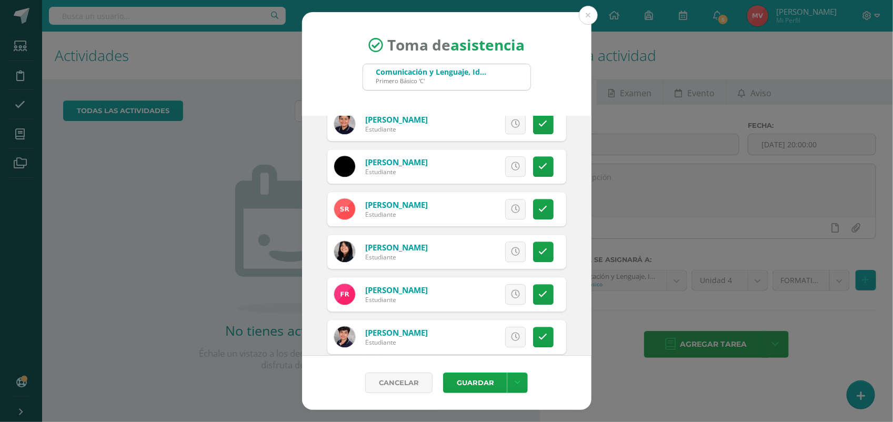
scroll to position [1315, 0]
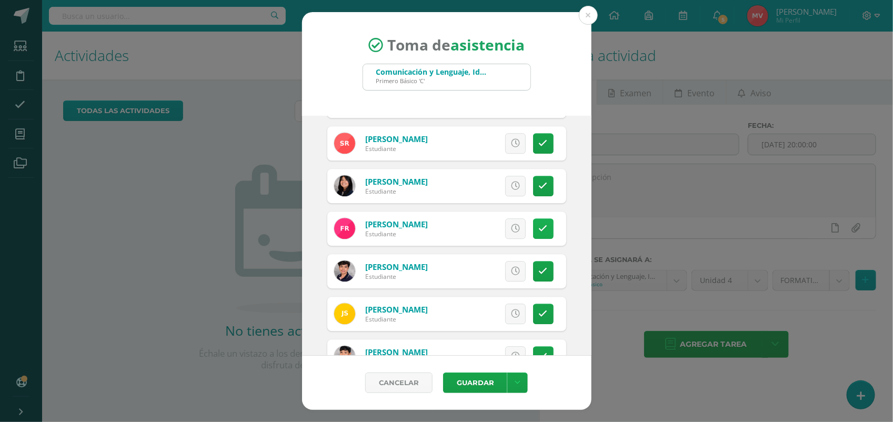
click at [539, 230] on icon at bounding box center [543, 228] width 9 height 9
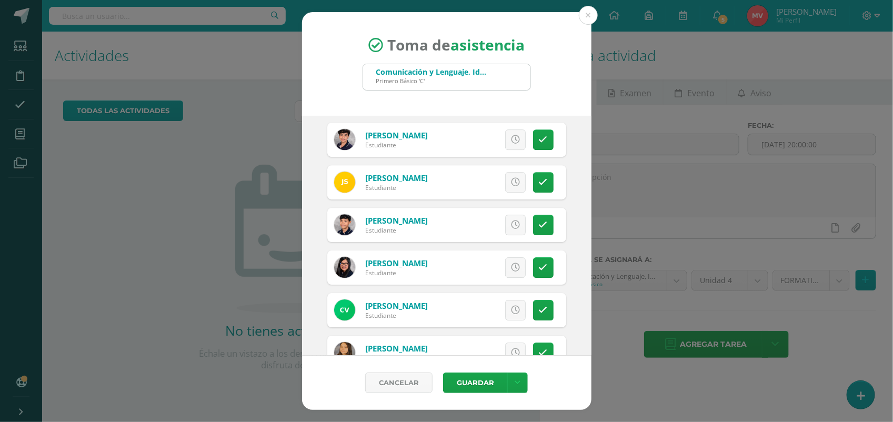
scroll to position [1478, 0]
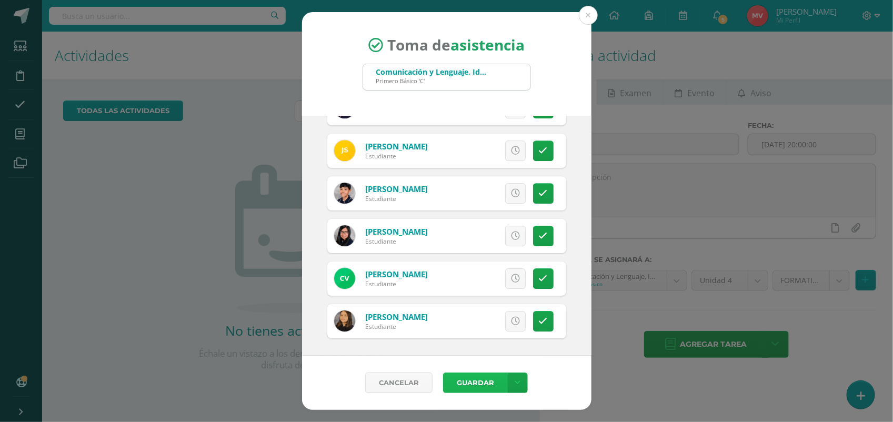
click at [476, 385] on button "Guardar" at bounding box center [475, 383] width 64 height 21
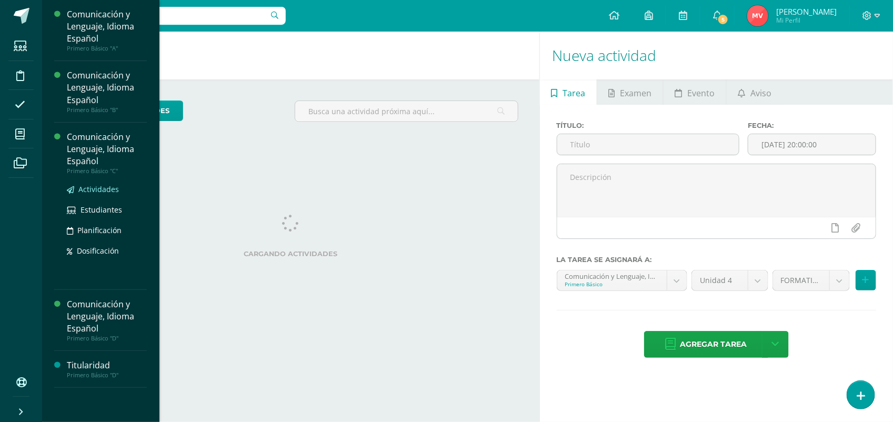
click at [96, 188] on span "Actividades" at bounding box center [98, 189] width 41 height 10
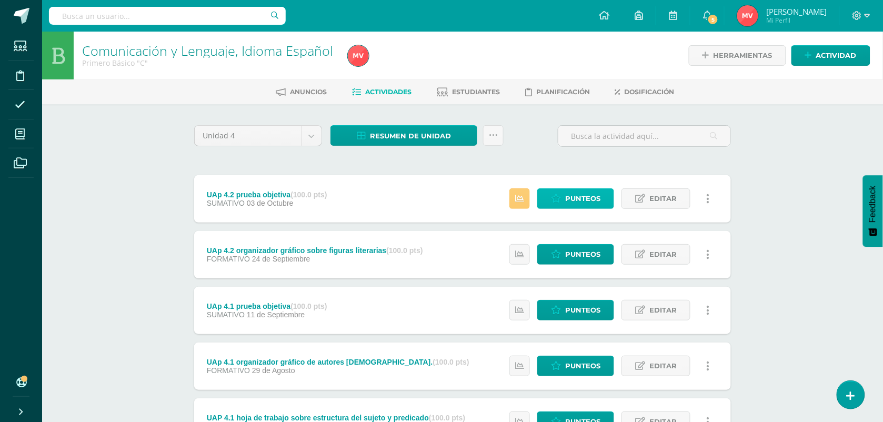
click at [577, 196] on span "Punteos" at bounding box center [582, 198] width 35 height 19
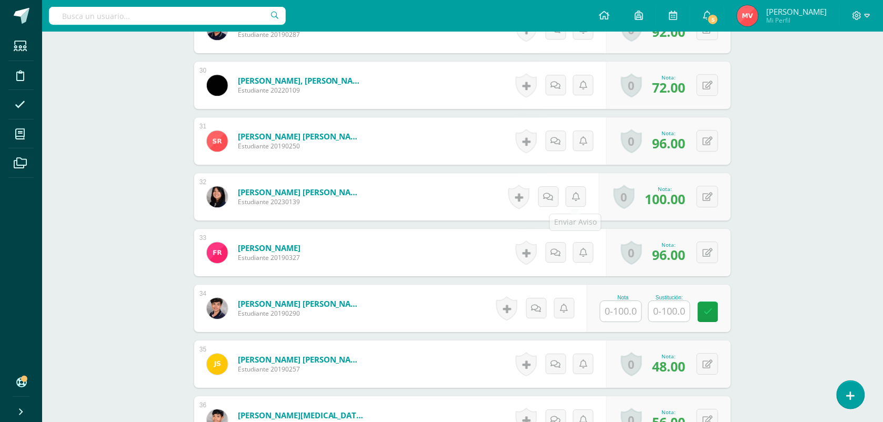
scroll to position [1964, 0]
click at [617, 311] on input "text" at bounding box center [626, 310] width 42 height 21
type input "76"
click at [427, 303] on form "Rodas Rubio, Marco Enrique Estudiante 20190290 Nota 76 Sustitución: N/A" at bounding box center [462, 308] width 553 height 49
